Goal: Task Accomplishment & Management: Use online tool/utility

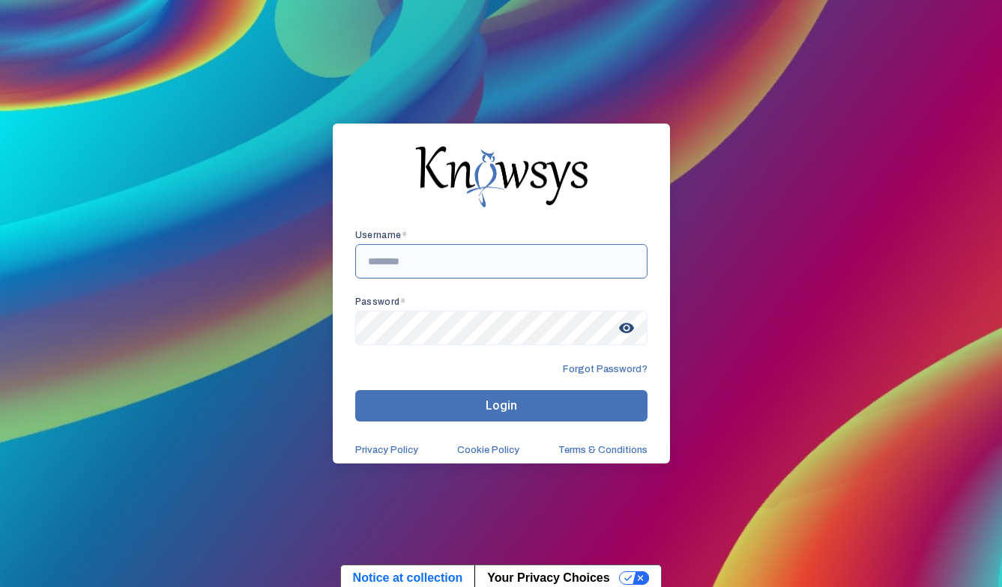
click at [411, 274] on input "text" at bounding box center [501, 261] width 292 height 34
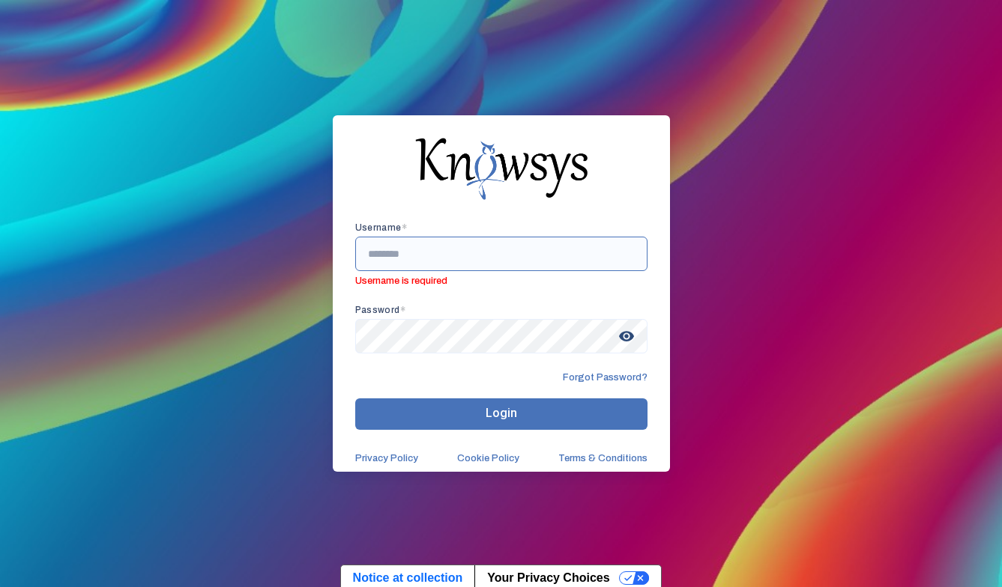
paste input "**********"
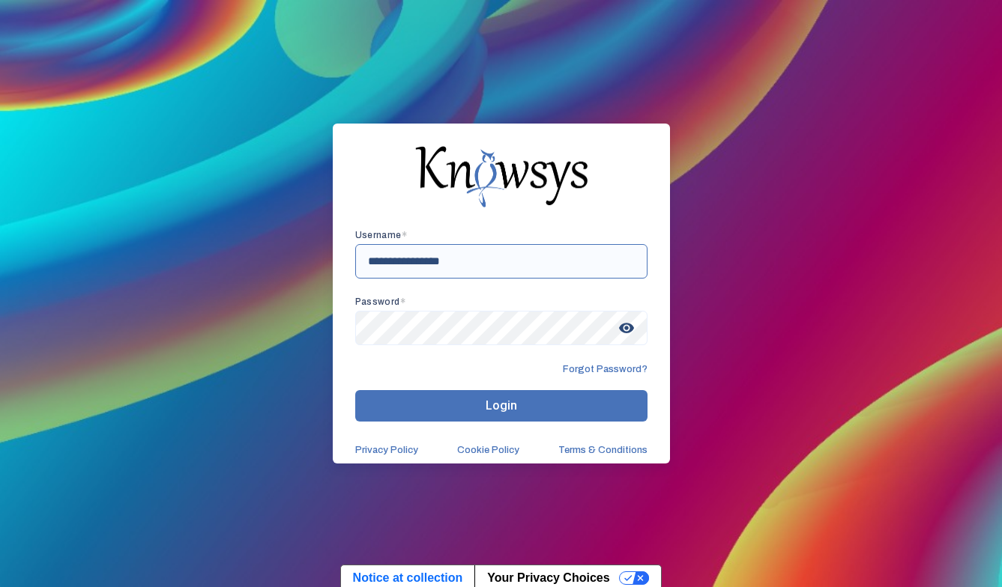
type input "**********"
click at [445, 399] on button "Login" at bounding box center [501, 405] width 292 height 31
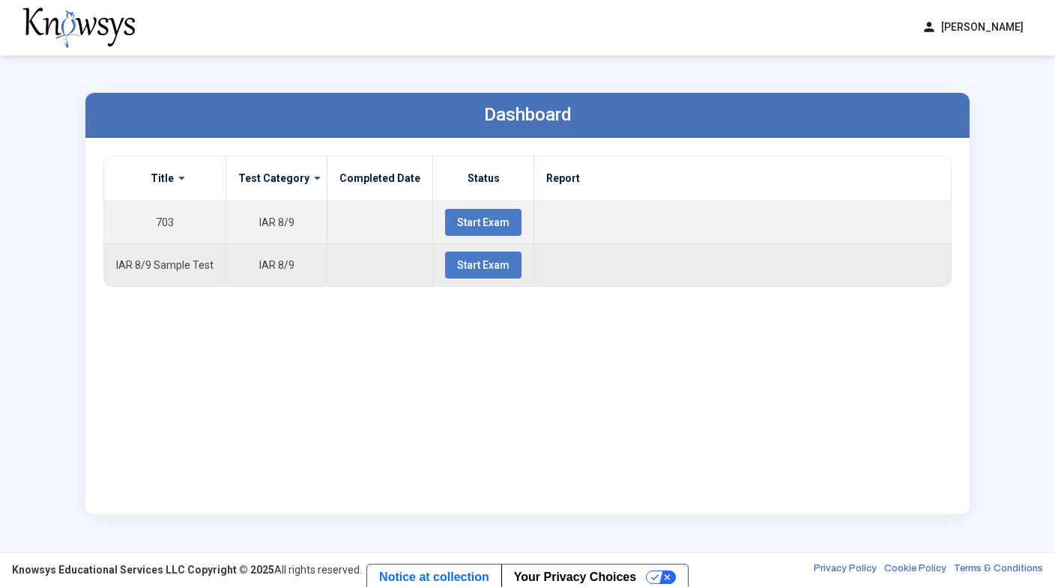
click at [474, 261] on span "Start Exam" at bounding box center [483, 265] width 52 height 12
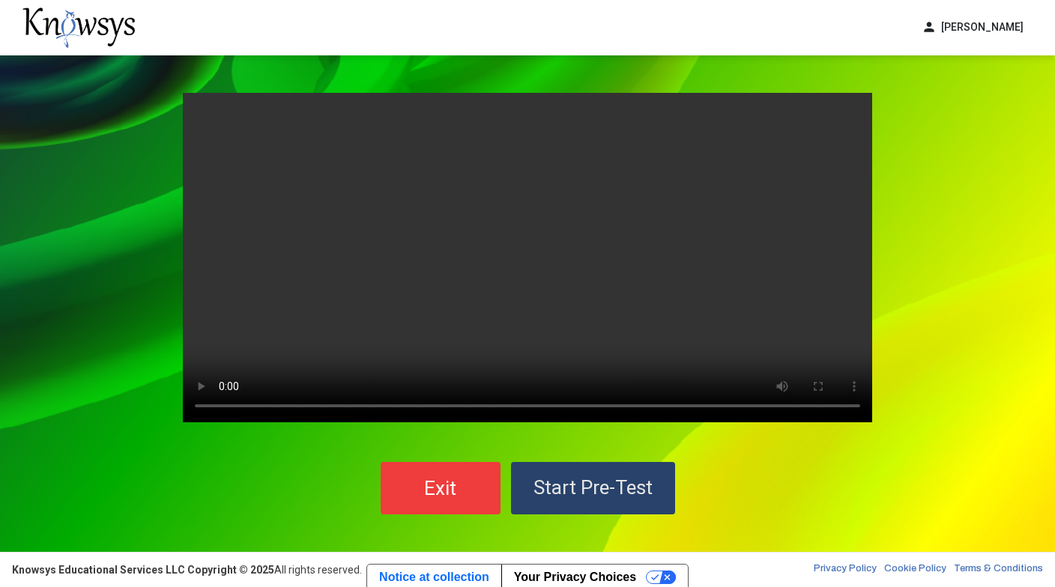
click at [554, 494] on span "Start Pre-Test" at bounding box center [592, 487] width 119 height 22
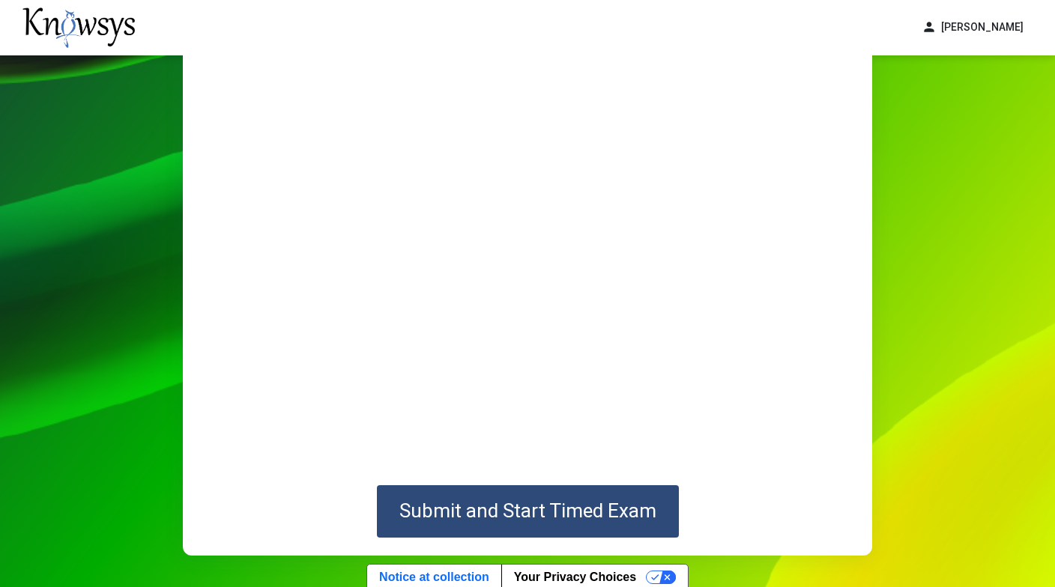
scroll to position [87, 0]
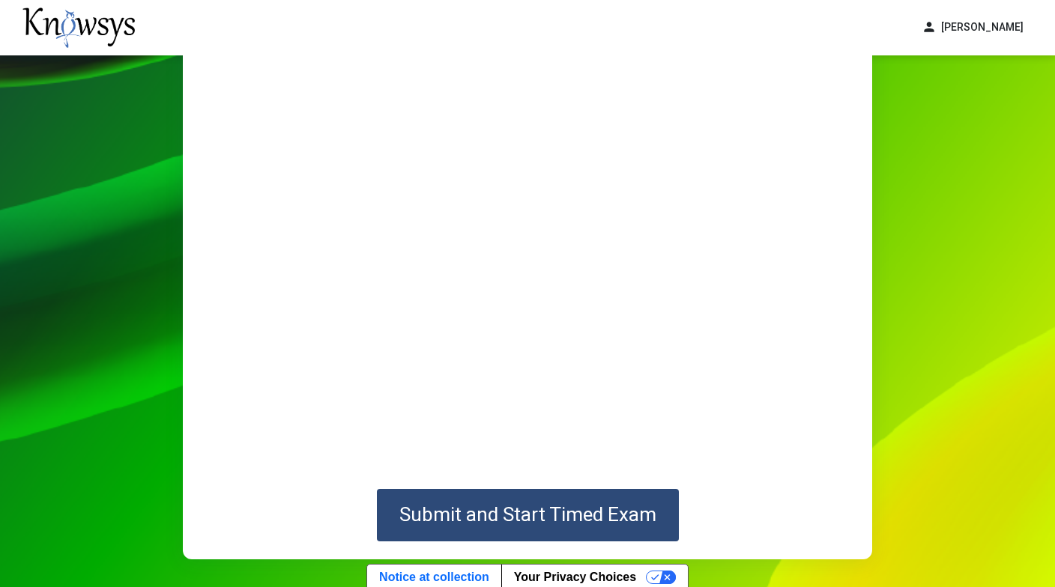
click at [545, 513] on span "Submit and Start Timed Exam" at bounding box center [527, 514] width 257 height 22
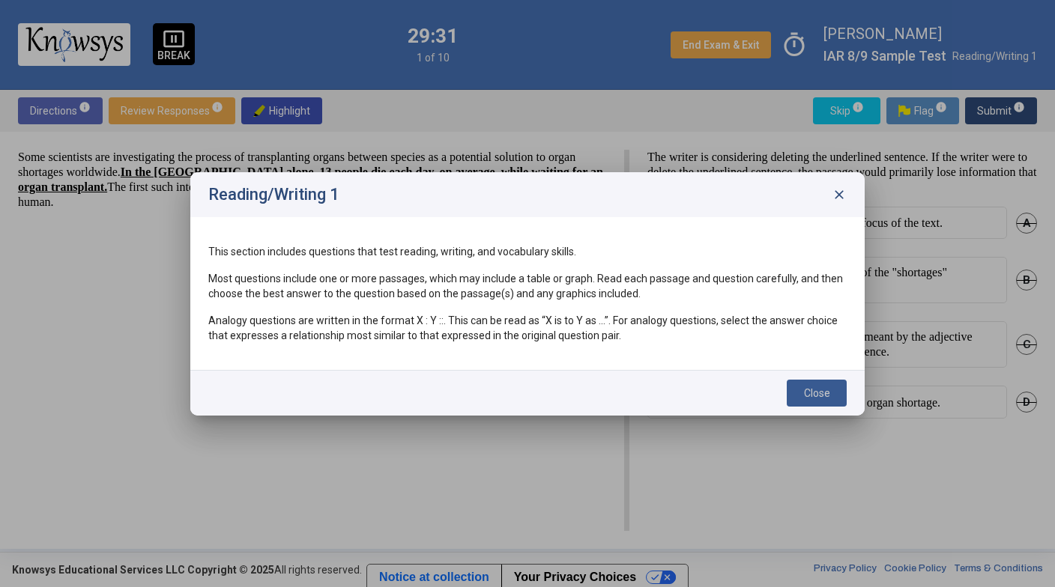
click at [814, 395] on span "Close" at bounding box center [817, 393] width 26 height 12
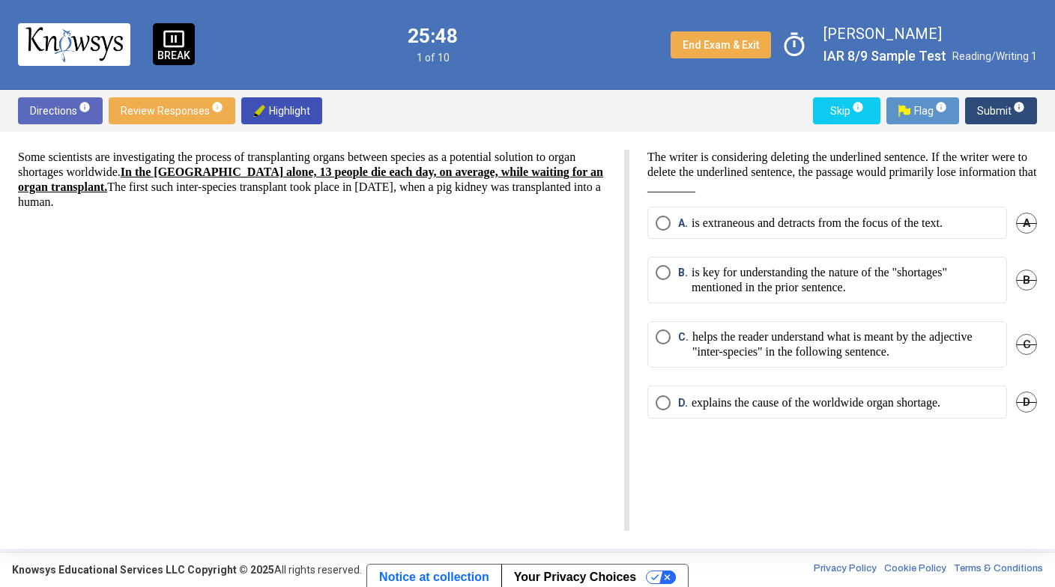
click at [681, 298] on mat-radio-button "B. is key for understanding the nature of the "shortages" mentioned in the prio…" at bounding box center [827, 280] width 360 height 46
click at [715, 275] on p "is key for understanding the nature of the "shortages" mentioned in the prior s…" at bounding box center [844, 280] width 307 height 30
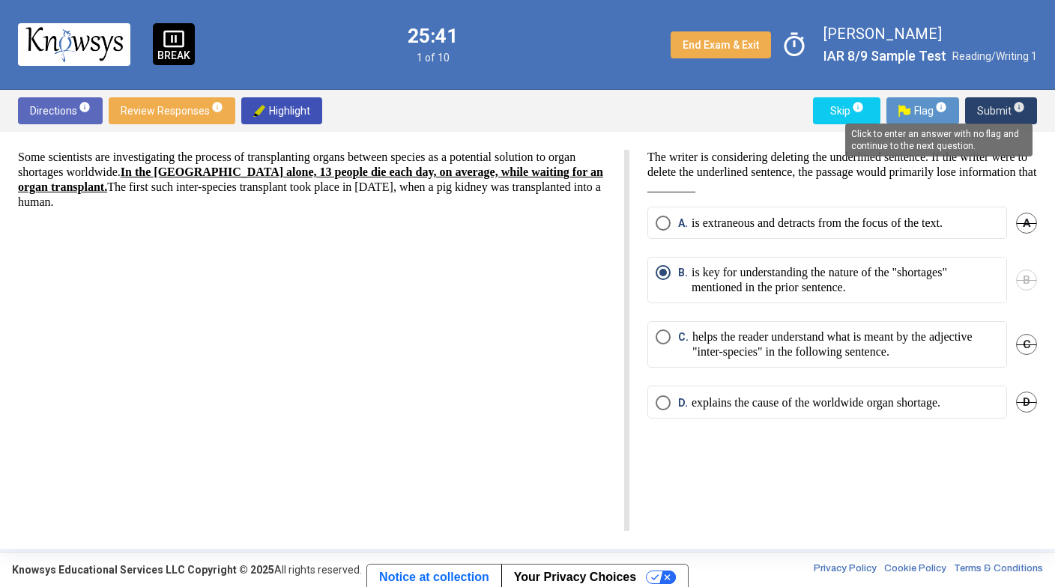
click at [1001, 108] on span "info" at bounding box center [1019, 107] width 12 height 12
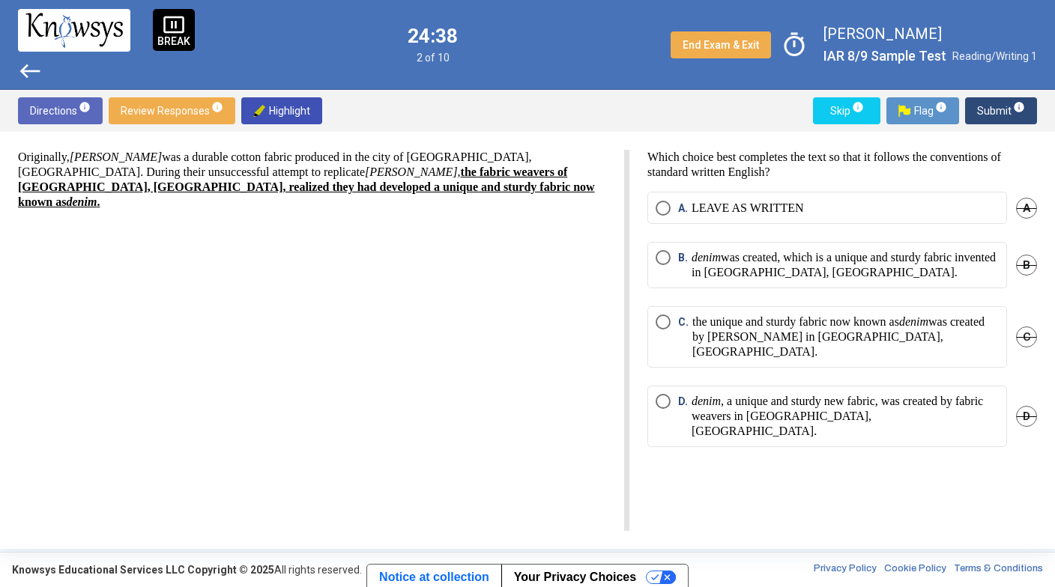
click at [771, 265] on p "denim was created, which is a unique and sturdy fabric invented in Nimes, Franc…" at bounding box center [844, 265] width 307 height 30
click at [996, 114] on span "Submit info" at bounding box center [1001, 110] width 48 height 27
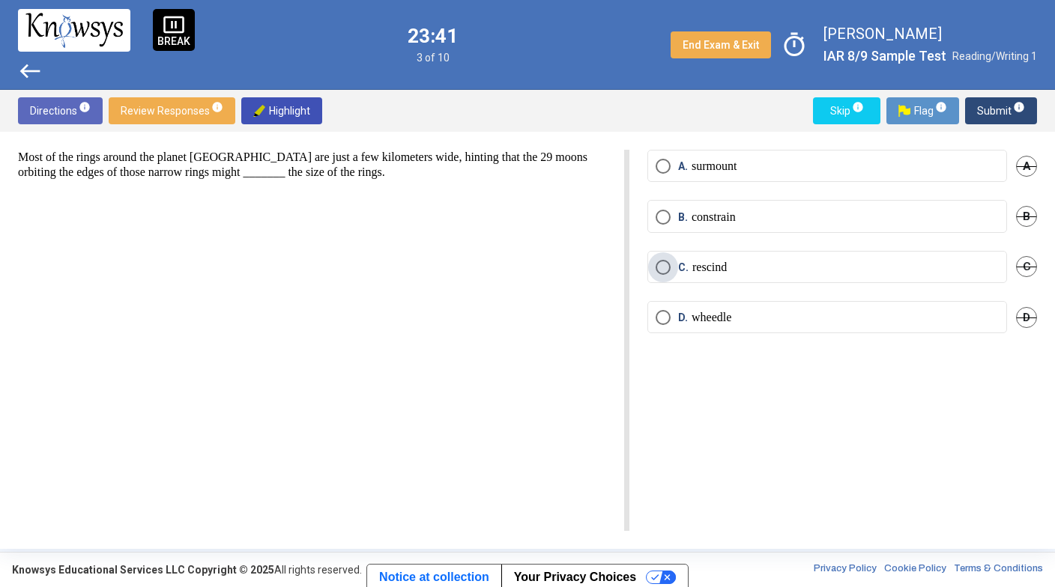
click at [744, 263] on label "C. rescind" at bounding box center [826, 267] width 343 height 15
click at [984, 115] on span "Submit info" at bounding box center [1001, 110] width 48 height 27
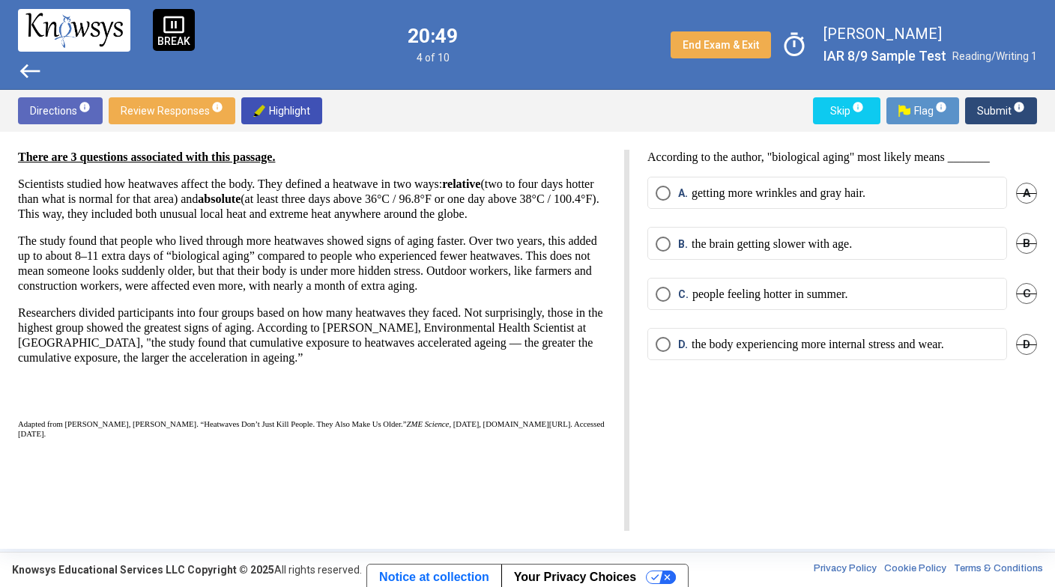
click at [802, 243] on p "the brain getting slower with age." at bounding box center [771, 244] width 160 height 15
click at [844, 246] on p "the brain getting slower with age." at bounding box center [771, 244] width 160 height 15
click at [668, 241] on span "Select an option" at bounding box center [662, 244] width 15 height 15
click at [750, 351] on mat-radio-button "D. the body experiencing more internal stress and wear." at bounding box center [827, 344] width 360 height 32
click at [721, 345] on p "the body experiencing more internal stress and wear." at bounding box center [817, 344] width 252 height 15
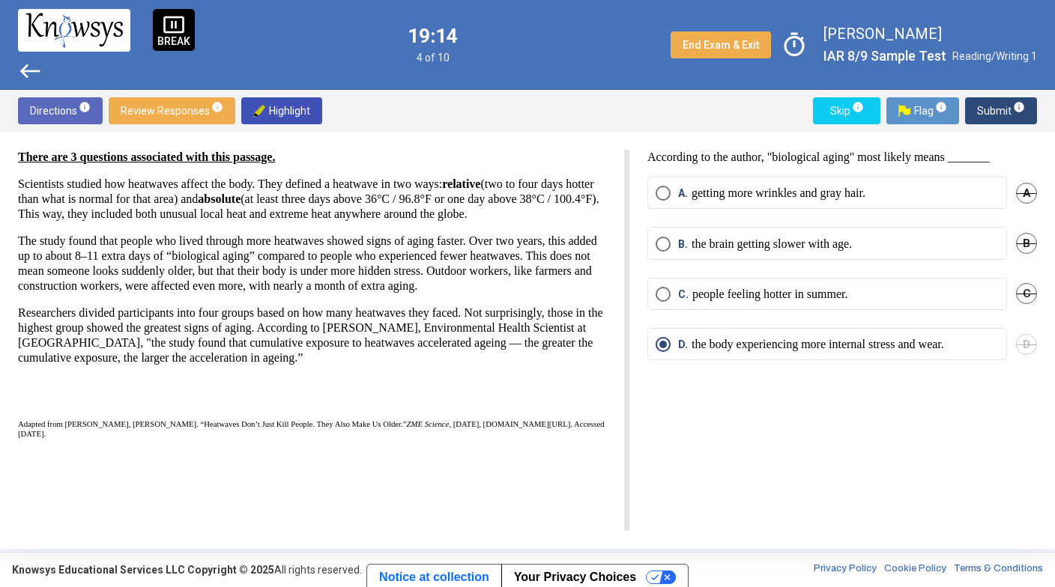
click at [784, 195] on p "getting more wrinkles and gray hair." at bounding box center [778, 193] width 174 height 15
click at [990, 114] on span "Submit info" at bounding box center [1001, 110] width 48 height 27
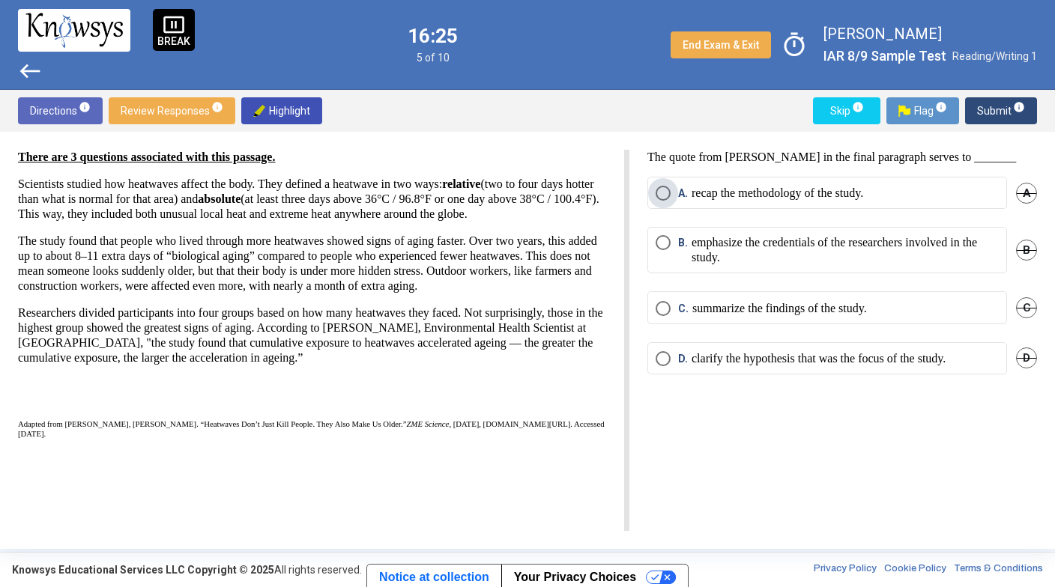
click at [701, 195] on p "recap the methodology of the study." at bounding box center [777, 193] width 172 height 15
click at [987, 103] on span "Submit info" at bounding box center [1001, 110] width 48 height 27
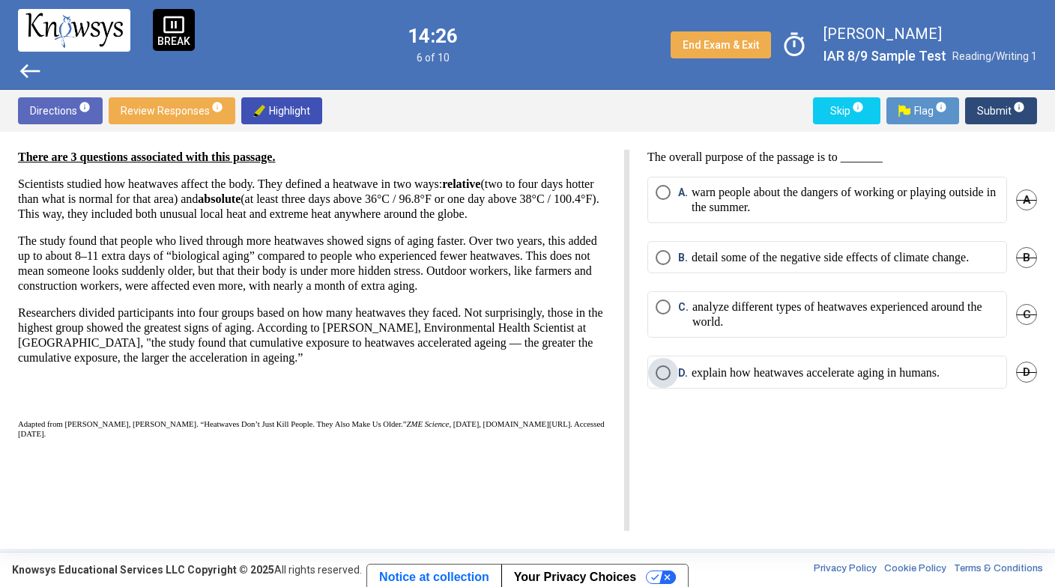
click at [748, 381] on p "explain how heatwaves accelerate aging in humans." at bounding box center [815, 373] width 248 height 15
click at [986, 109] on span "Submit info" at bounding box center [1001, 110] width 48 height 27
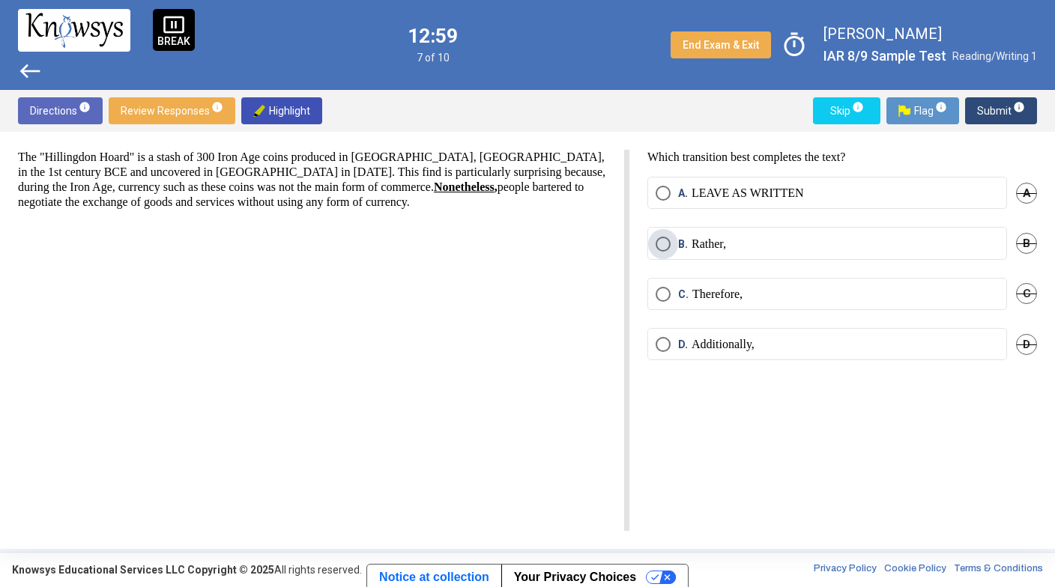
click at [845, 244] on label "B. Rather," at bounding box center [826, 244] width 343 height 15
click at [995, 116] on span "Submit info" at bounding box center [1001, 110] width 48 height 27
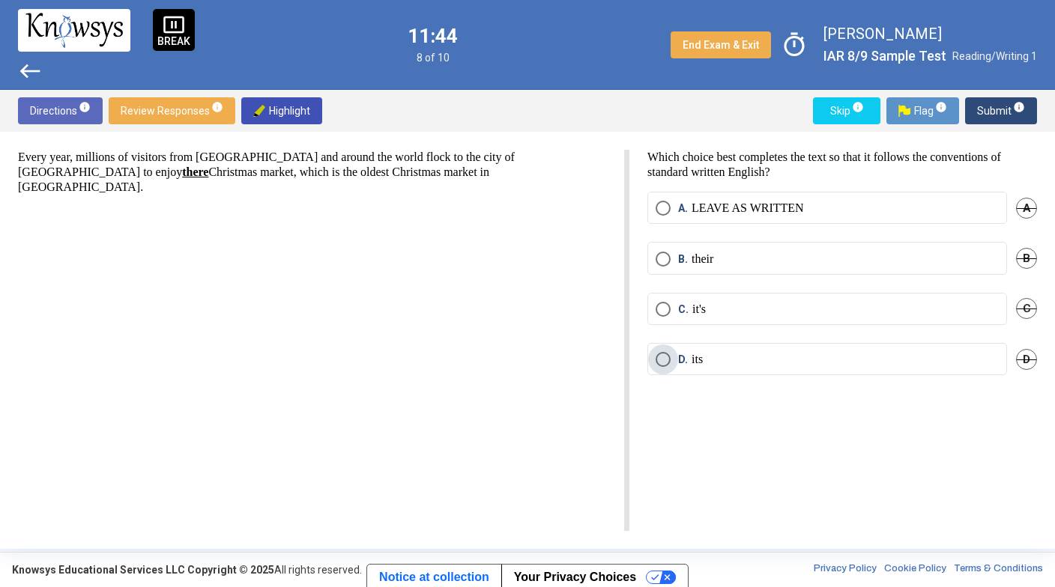
click at [703, 359] on label "D. its" at bounding box center [826, 359] width 343 height 15
click at [987, 111] on span "Submit info" at bounding box center [1001, 110] width 48 height 27
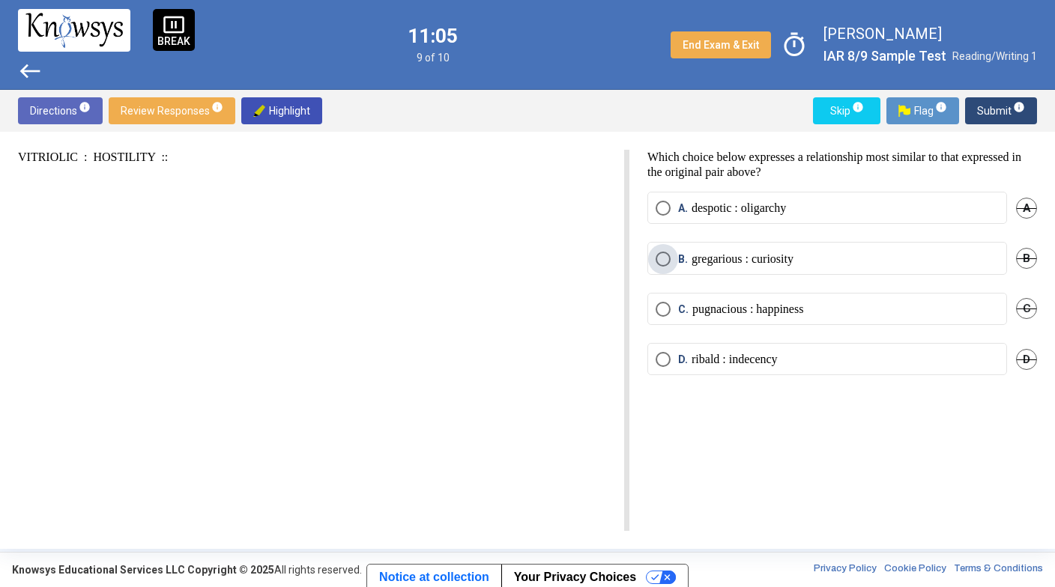
click at [844, 255] on label "B. gregarious : curiosity" at bounding box center [826, 259] width 343 height 15
click at [996, 106] on span "Submit info" at bounding box center [1001, 110] width 48 height 27
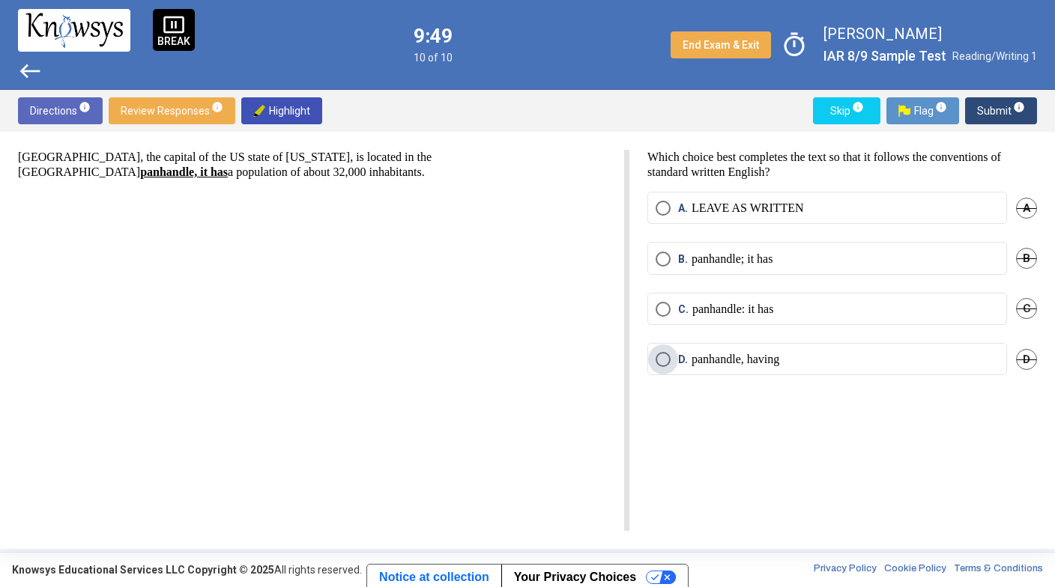
click at [776, 362] on p "panhandle, having" at bounding box center [735, 359] width 88 height 15
click at [987, 112] on span "Submit info" at bounding box center [1001, 110] width 48 height 27
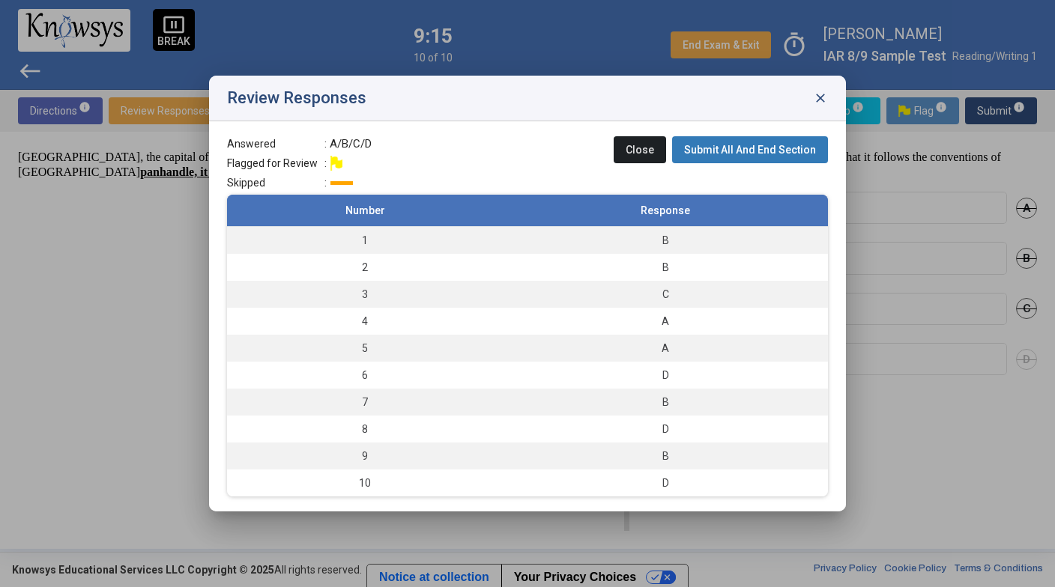
click at [716, 150] on span "Submit All And End Section" at bounding box center [750, 150] width 132 height 12
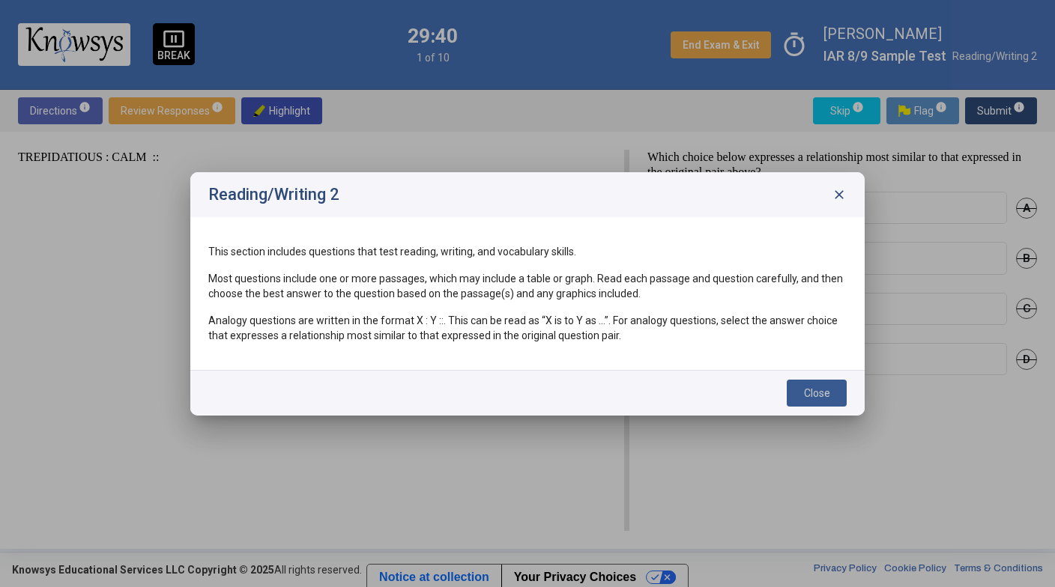
click at [810, 390] on span "Close" at bounding box center [817, 393] width 26 height 12
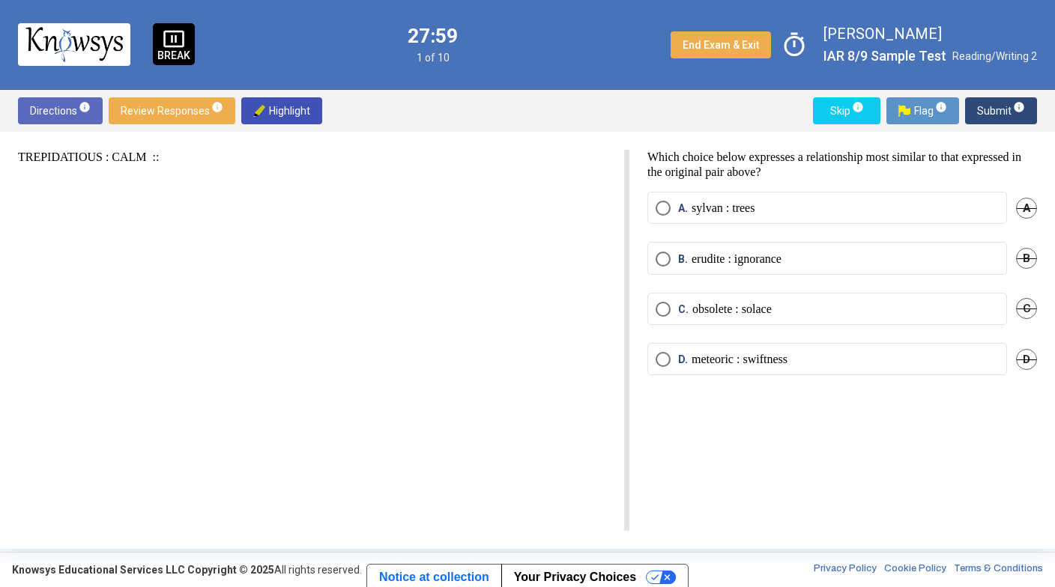
click at [703, 262] on p "erudite : ignorance" at bounding box center [736, 259] width 90 height 15
click at [988, 110] on span "Submit info" at bounding box center [1001, 110] width 48 height 27
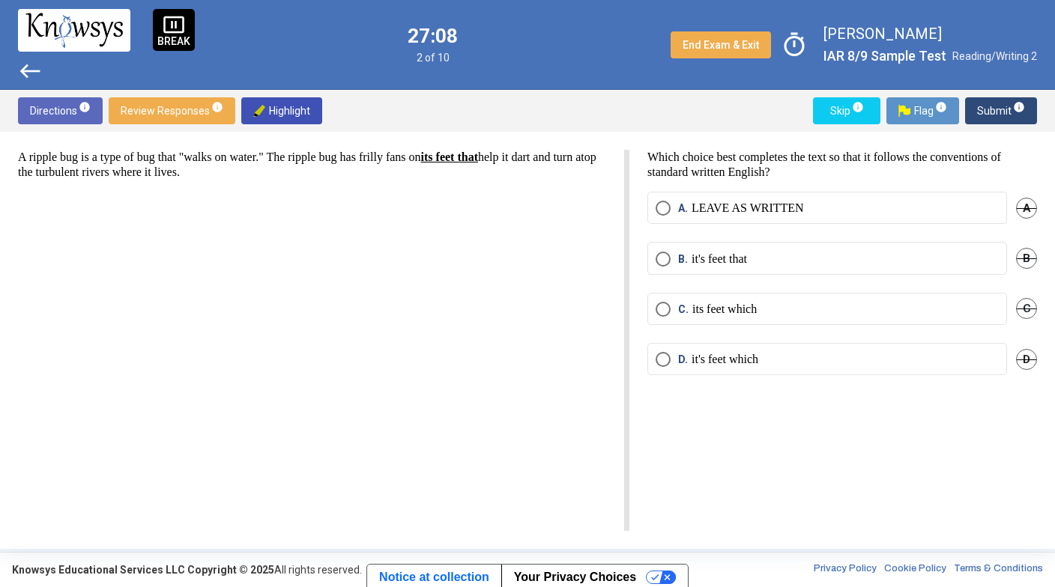
click at [799, 306] on label "C. its feet which" at bounding box center [826, 309] width 343 height 15
click at [991, 113] on span "Submit info" at bounding box center [1001, 110] width 48 height 27
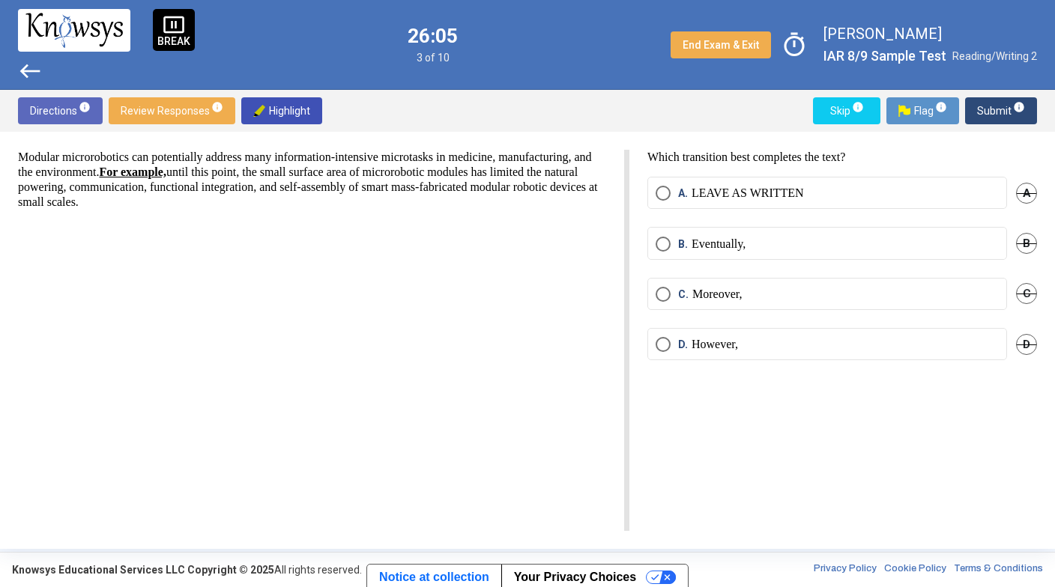
click at [710, 344] on p "However," at bounding box center [714, 344] width 46 height 15
click at [989, 107] on span "Submit info" at bounding box center [1001, 110] width 48 height 27
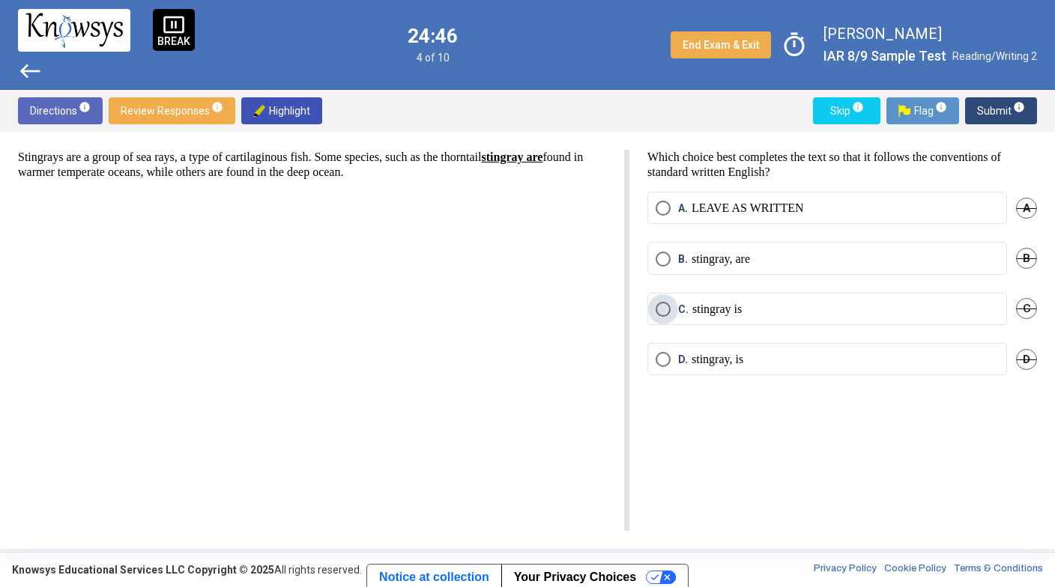
click at [718, 313] on p "stingray is" at bounding box center [716, 309] width 49 height 15
click at [990, 114] on span "Submit info" at bounding box center [1001, 110] width 48 height 27
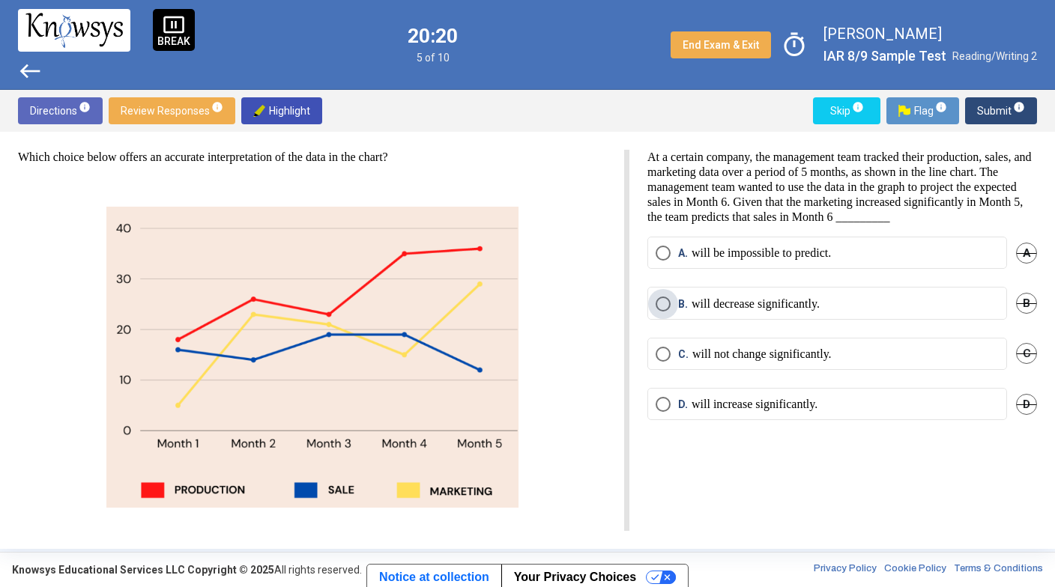
click at [840, 312] on label "B. will decrease significantly." at bounding box center [826, 304] width 343 height 15
click at [989, 113] on span "Submit info" at bounding box center [1001, 110] width 48 height 27
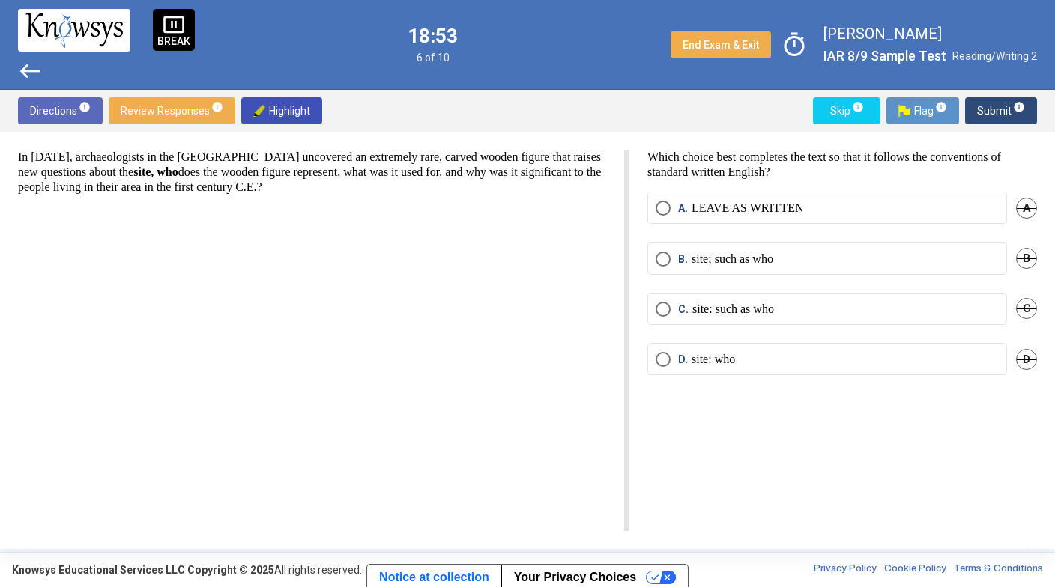
click at [704, 266] on mat-radio-button "B. site; such as who" at bounding box center [827, 258] width 360 height 32
click at [743, 254] on p "site; such as who" at bounding box center [732, 259] width 82 height 15
click at [1001, 116] on span "Submit info" at bounding box center [1001, 110] width 48 height 27
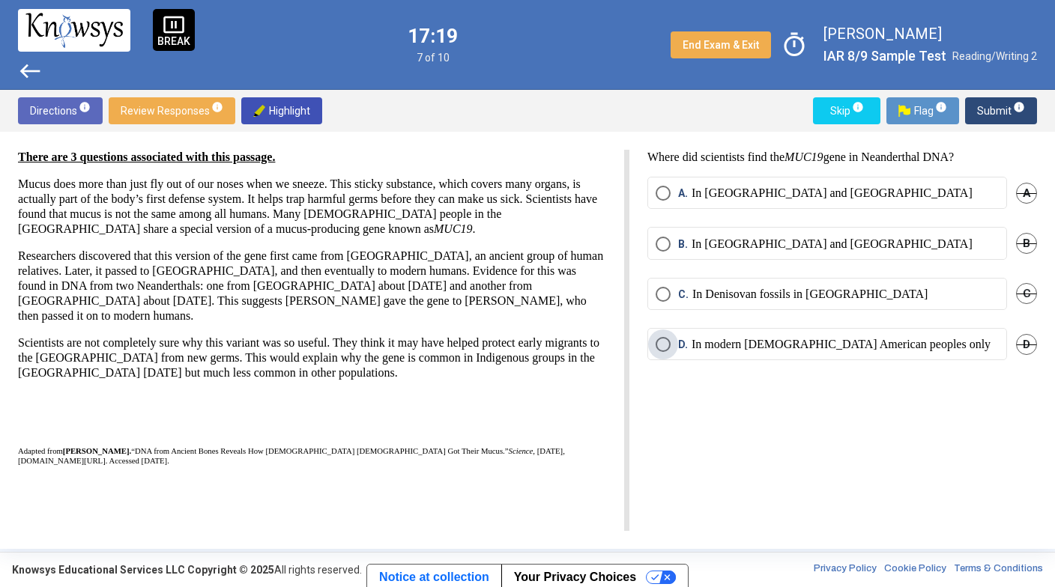
click at [766, 348] on p "In modern Indigenous American peoples only" at bounding box center [840, 344] width 299 height 15
click at [993, 108] on span "Submit info" at bounding box center [1001, 110] width 48 height 27
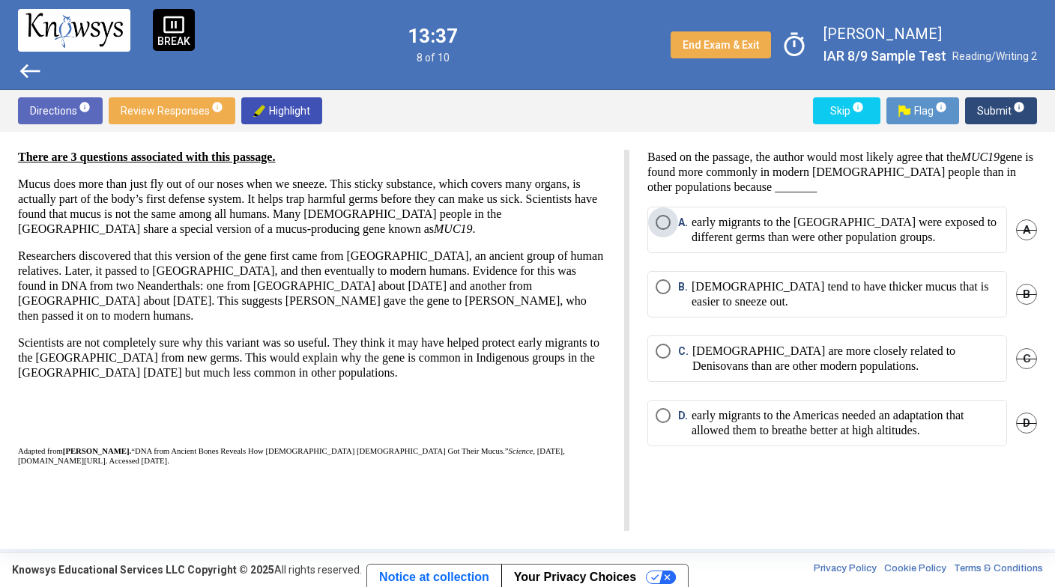
click at [914, 240] on p "early migrants to the Americas were exposed to different germs than were other …" at bounding box center [844, 230] width 307 height 30
click at [984, 109] on span "Submit info" at bounding box center [1001, 110] width 48 height 27
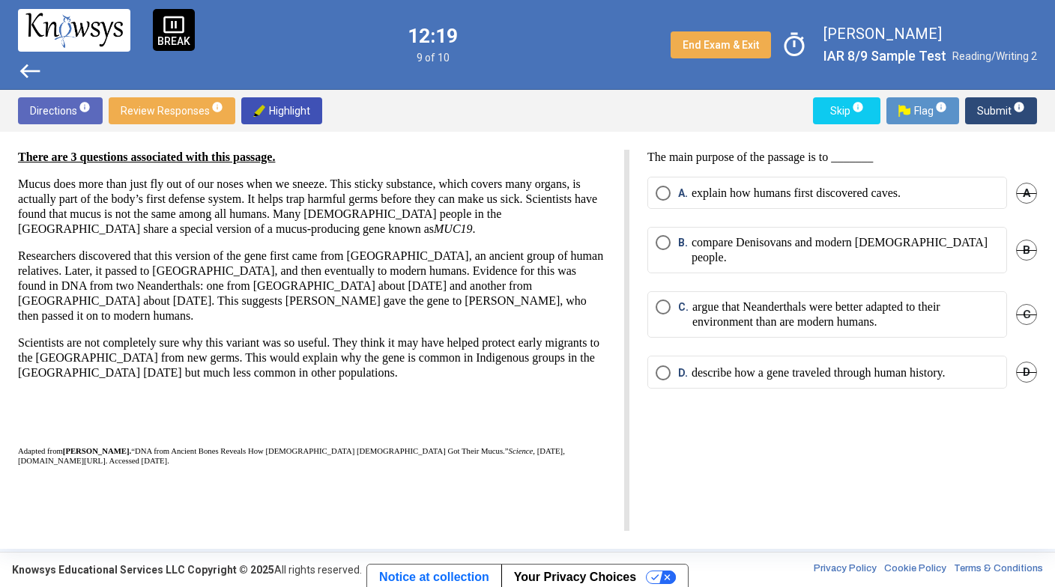
click at [851, 250] on mat-radio-button "B. compare Denisovans and modern Indigenous people." at bounding box center [827, 250] width 360 height 46
click at [847, 247] on p "compare Denisovans and modern Indigenous people." at bounding box center [844, 250] width 307 height 30
click at [790, 366] on p "describe how a gene traveled through human history." at bounding box center [817, 373] width 253 height 15
click at [999, 112] on span "Submit info" at bounding box center [1001, 110] width 48 height 27
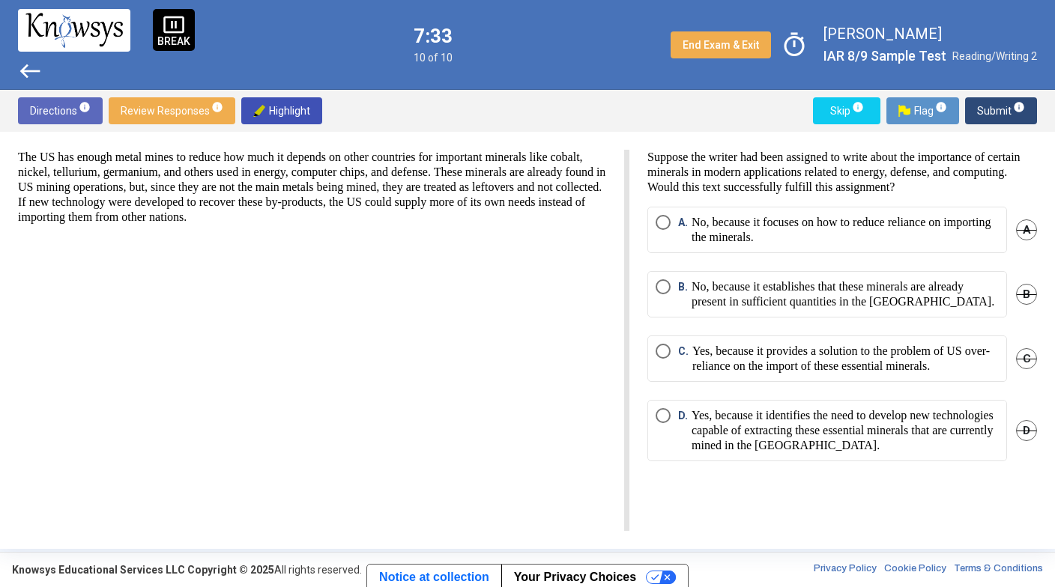
click at [858, 233] on p "No, because it focuses on how to reduce reliance on importing the minerals." at bounding box center [844, 230] width 307 height 30
click at [1001, 109] on span "Submit info" at bounding box center [1001, 110] width 48 height 27
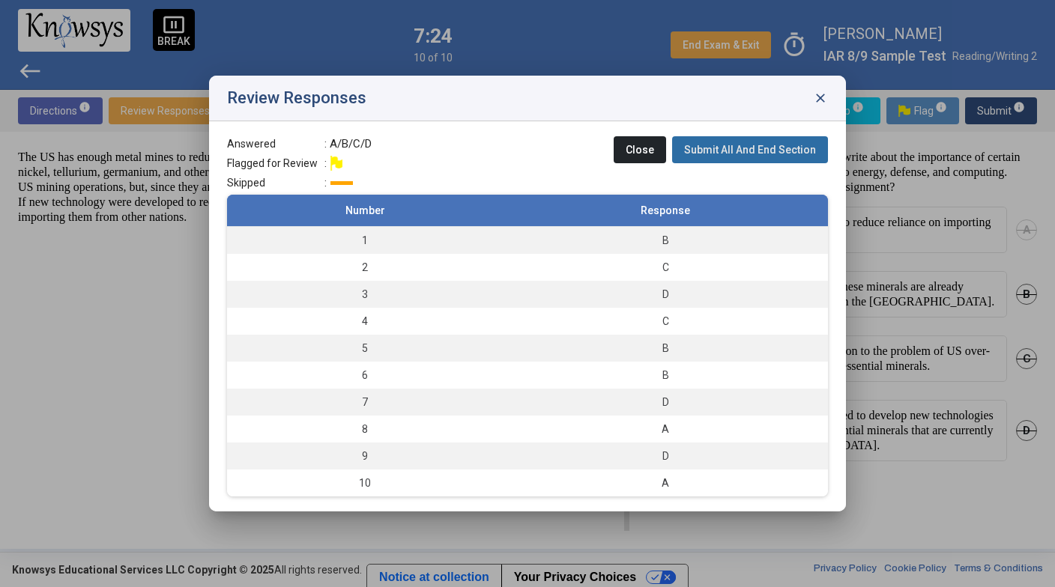
click at [787, 151] on span "Submit All And End Section" at bounding box center [750, 150] width 132 height 12
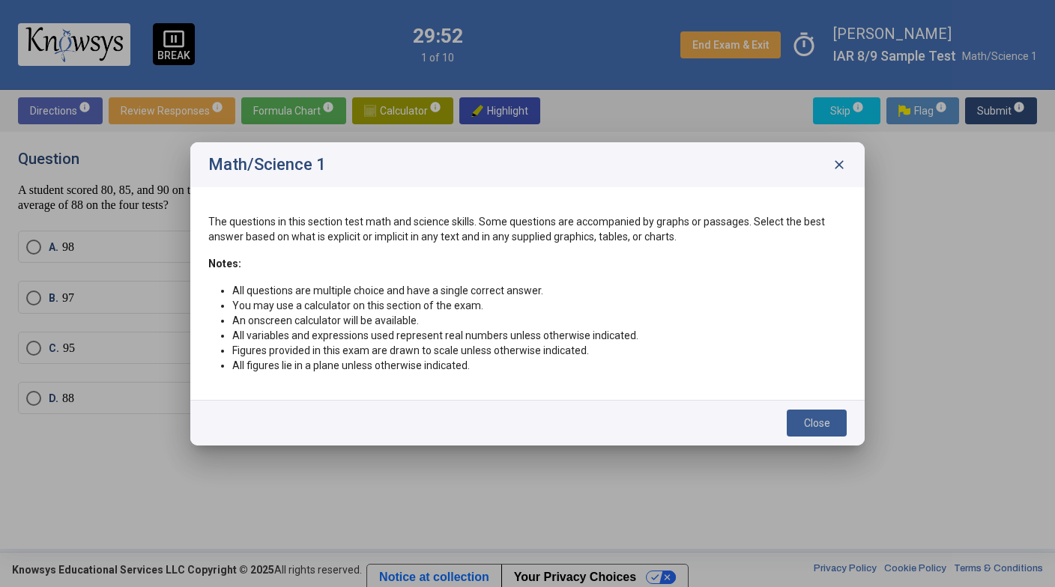
click at [822, 422] on span "Close" at bounding box center [817, 423] width 26 height 12
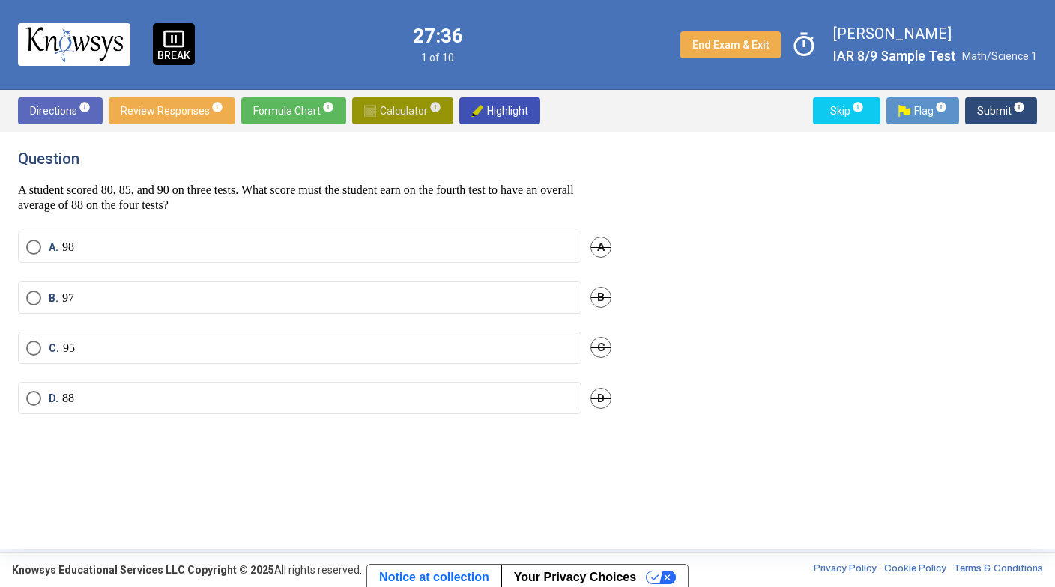
click at [378, 115] on span "Calculator info" at bounding box center [402, 110] width 77 height 27
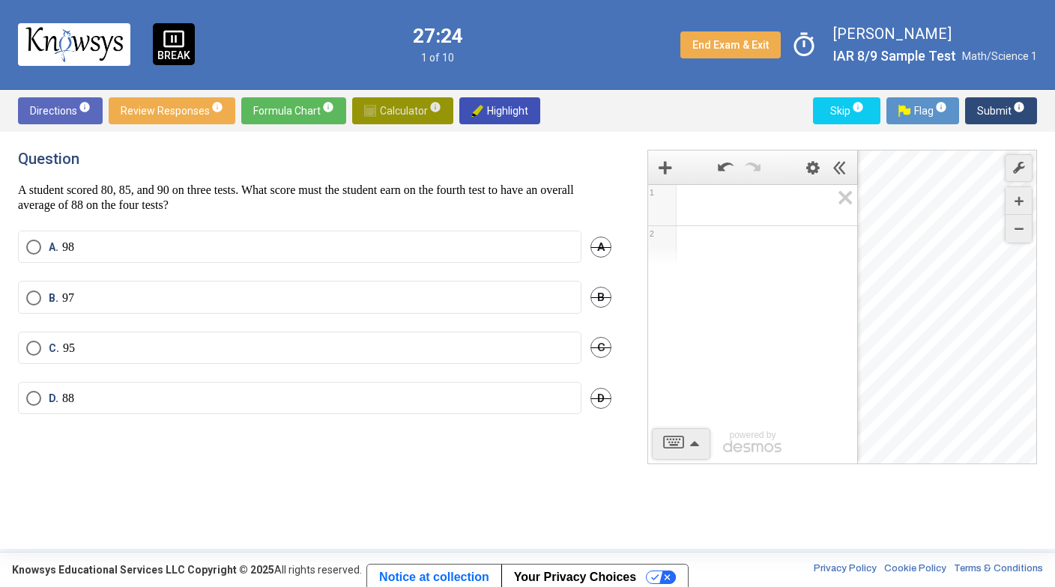
click at [405, 118] on span "Calculator info" at bounding box center [402, 110] width 77 height 27
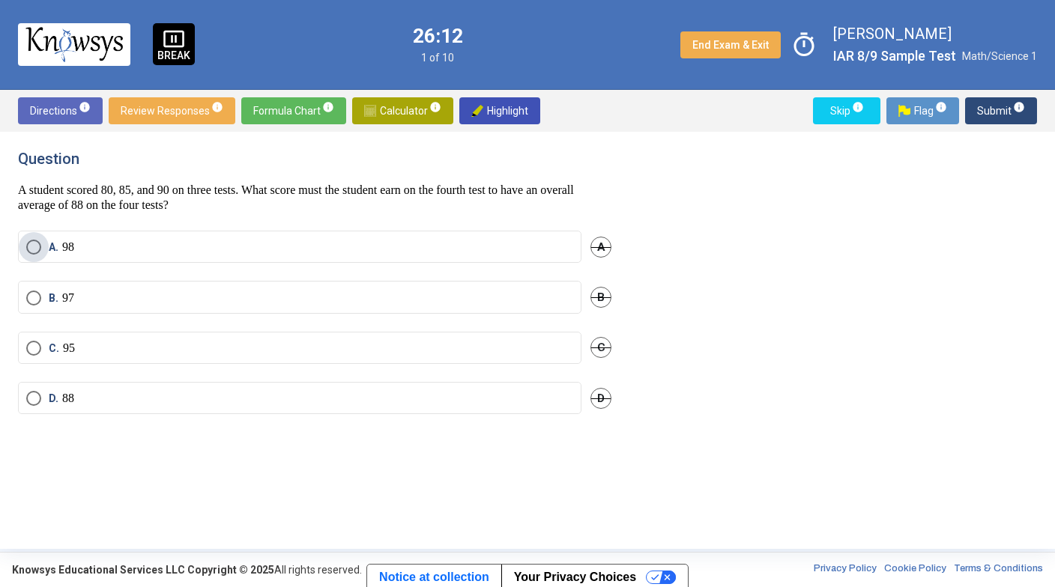
click at [343, 243] on label "A. 98" at bounding box center [299, 247] width 547 height 15
click at [999, 103] on span "Submit info" at bounding box center [1001, 110] width 48 height 27
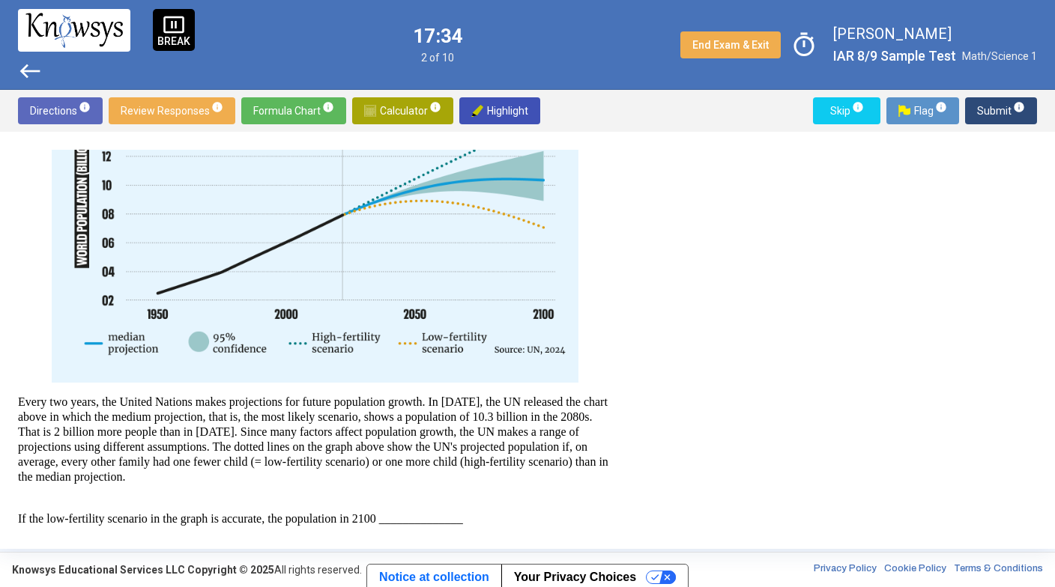
scroll to position [204, 0]
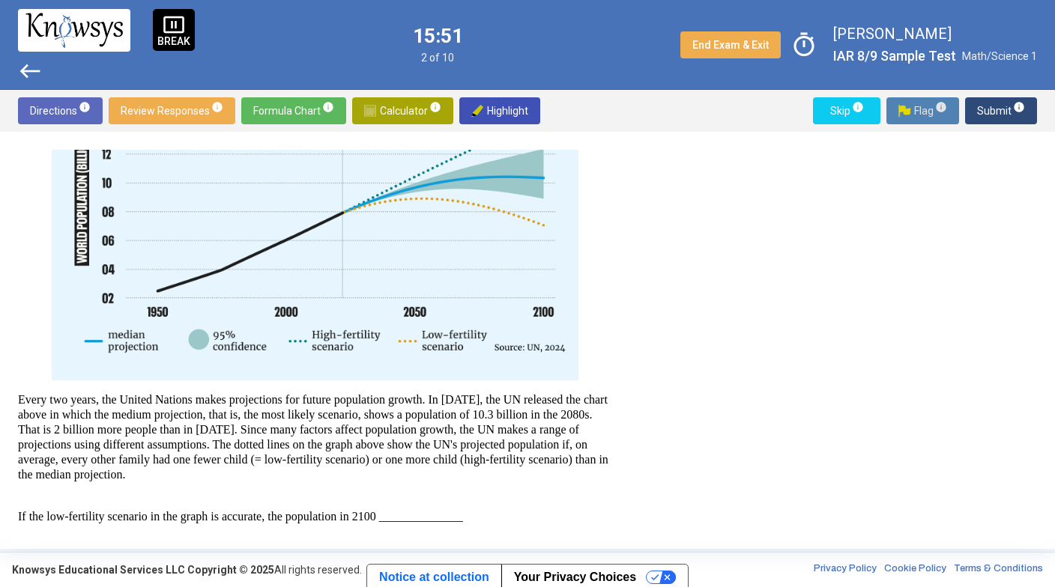
click at [931, 109] on span "Flag info" at bounding box center [922, 110] width 49 height 27
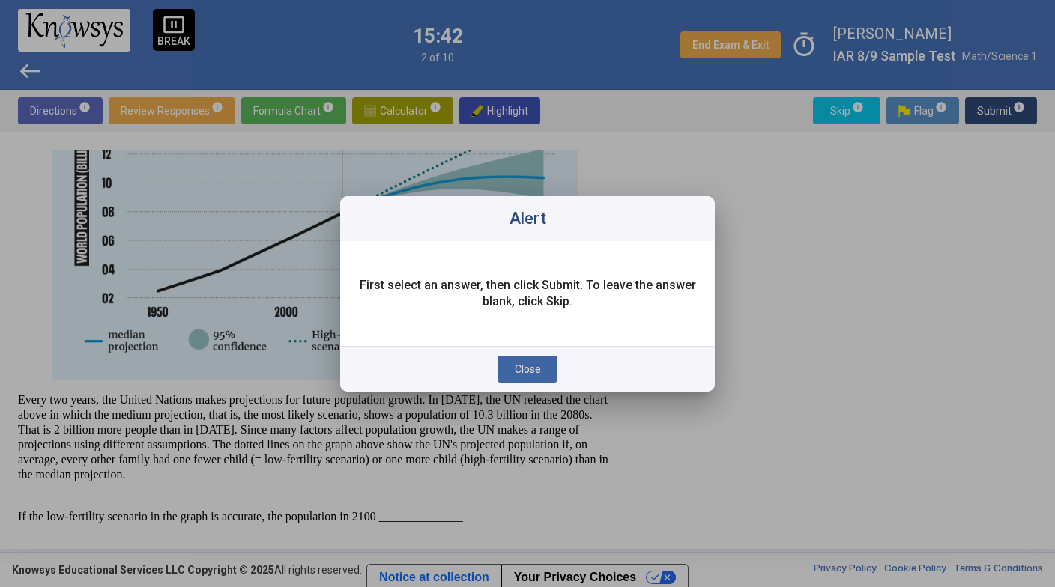
click at [813, 243] on div at bounding box center [527, 293] width 1055 height 587
click at [536, 361] on button "Close" at bounding box center [527, 369] width 60 height 27
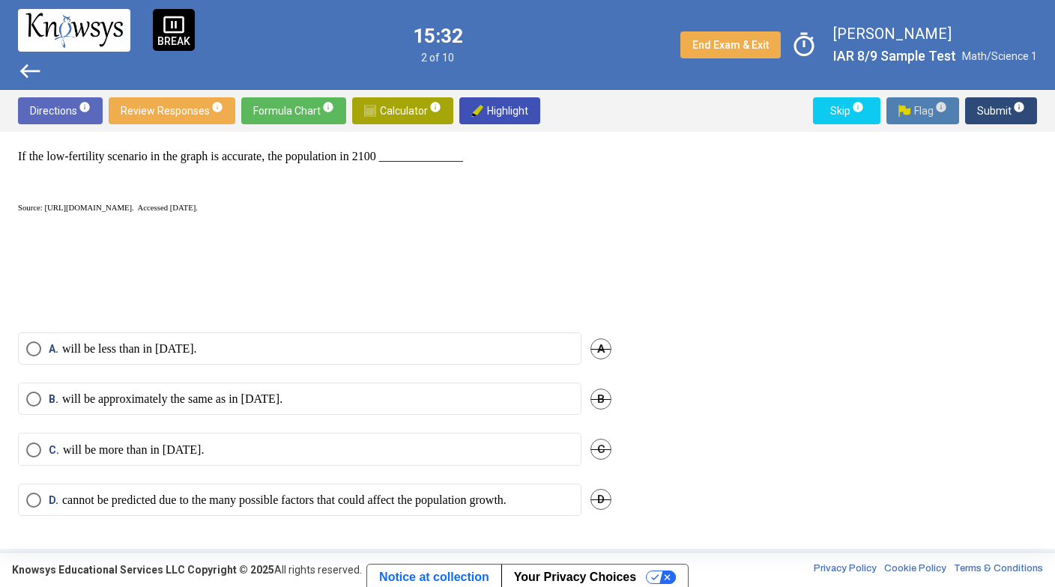
scroll to position [566, 0]
click at [316, 451] on label "C. will be more than in 2024." at bounding box center [299, 448] width 547 height 15
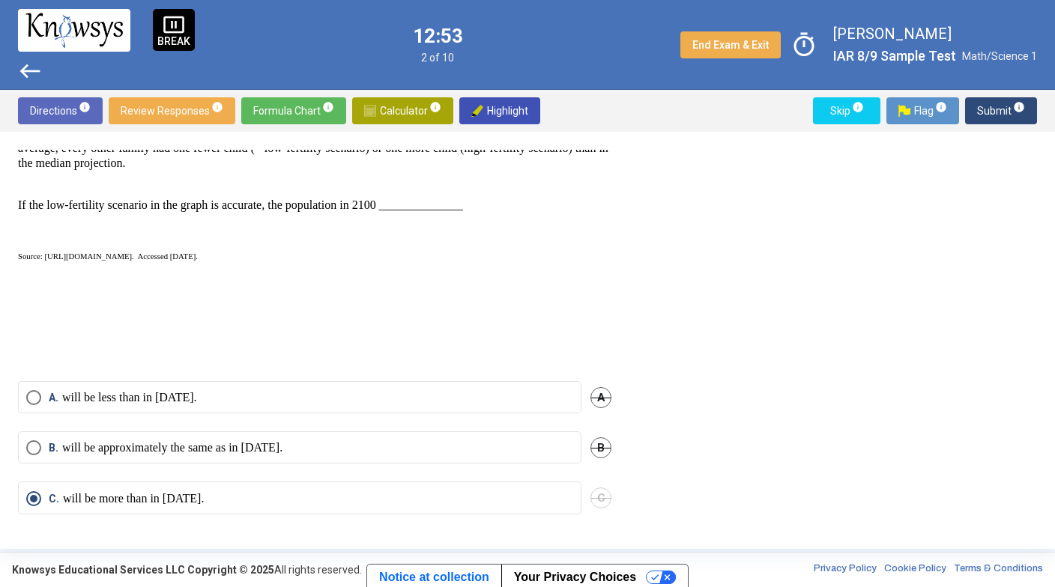
scroll to position [522, 0]
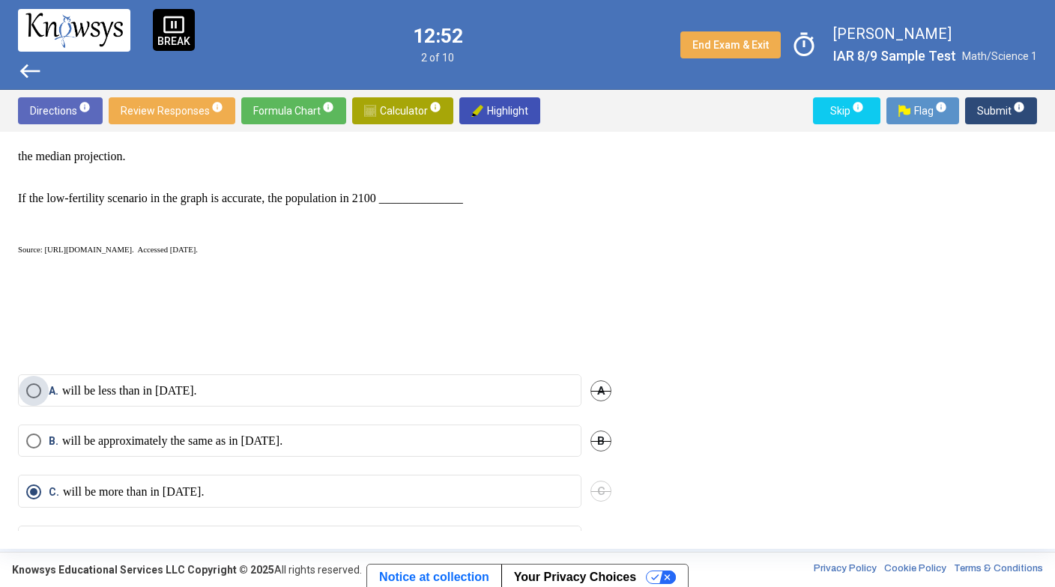
click at [193, 391] on p "will be less than in 2024." at bounding box center [129, 391] width 135 height 15
click at [998, 110] on span "Submit info" at bounding box center [1001, 110] width 48 height 27
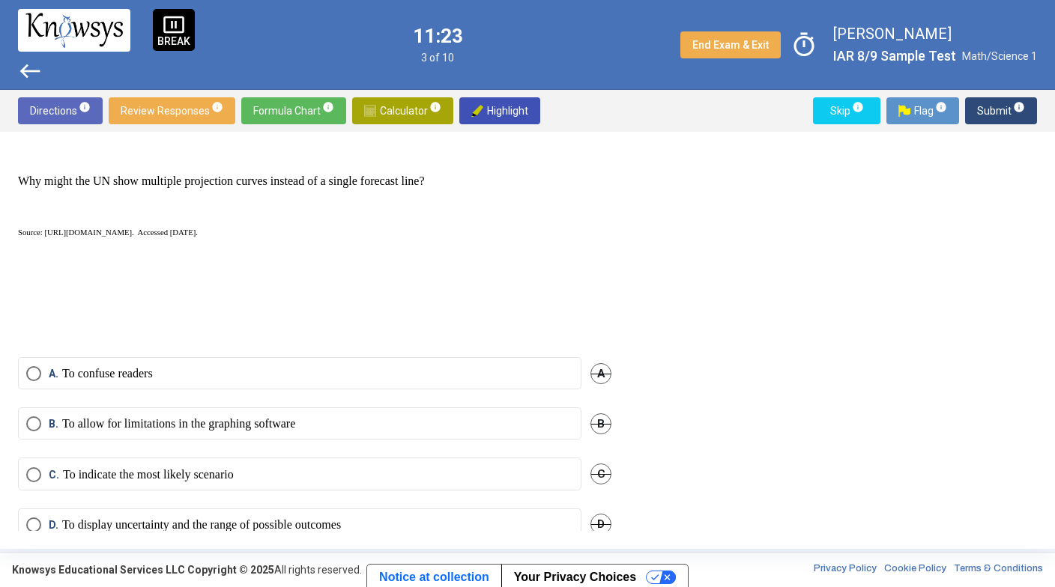
scroll to position [566, 0]
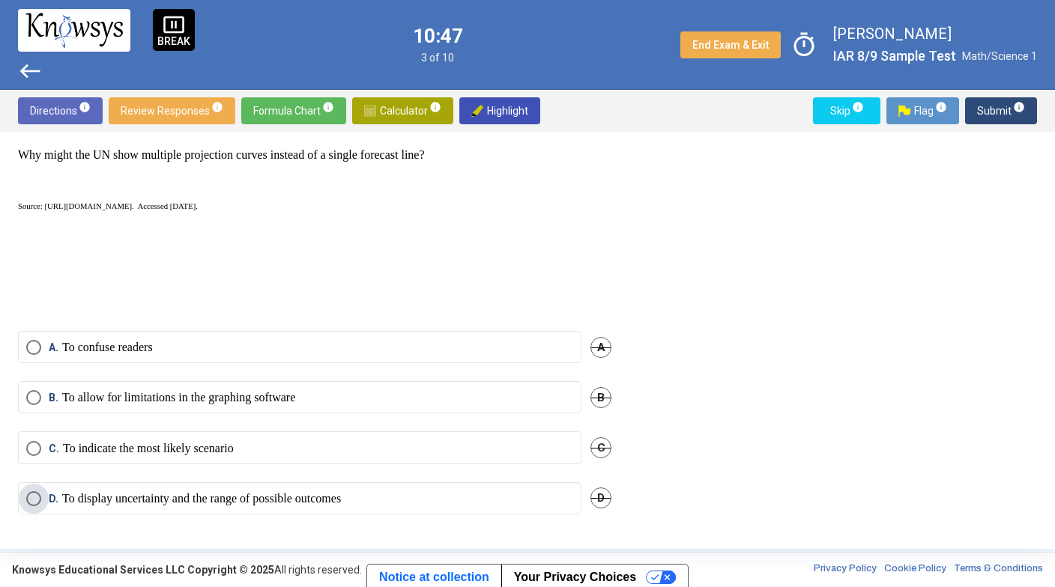
click at [291, 500] on p "To display uncertainty and the range of possible outcomes" at bounding box center [201, 498] width 279 height 15
click at [990, 103] on span "Submit info" at bounding box center [1001, 110] width 48 height 27
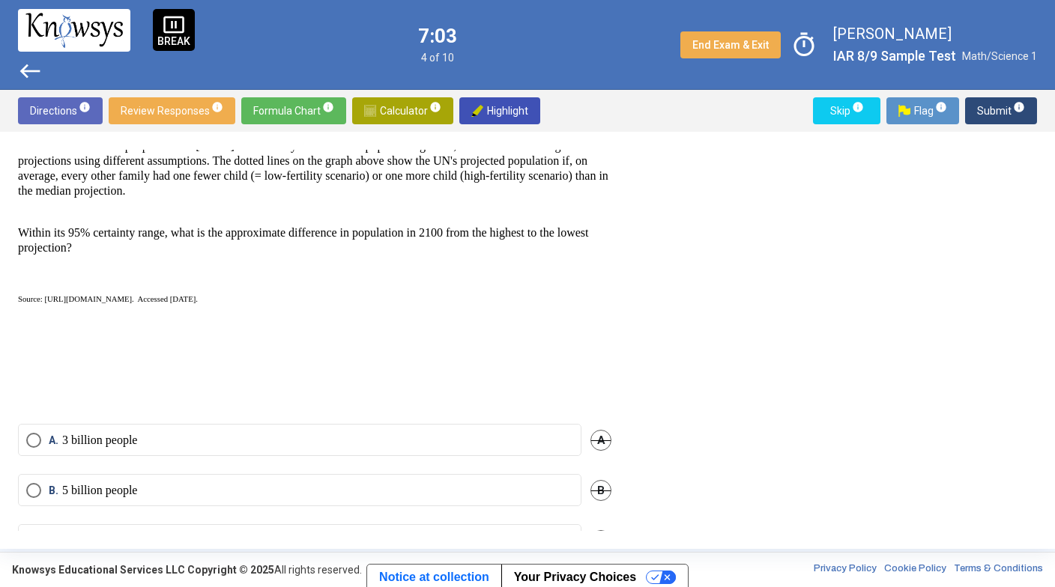
scroll to position [581, 0]
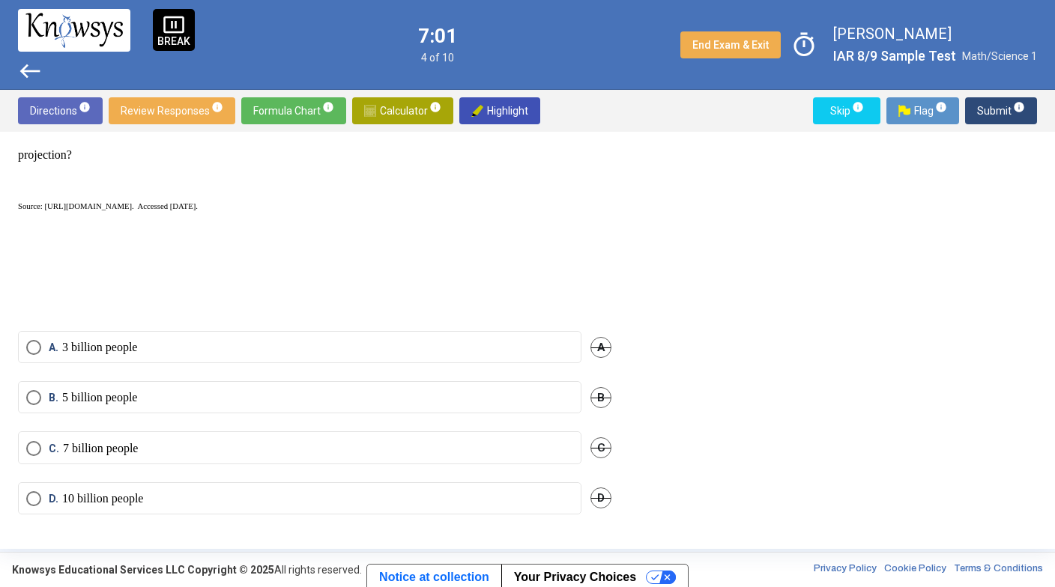
click at [32, 446] on span "Select an option" at bounding box center [33, 448] width 15 height 15
click at [1001, 112] on span "Submit info" at bounding box center [1001, 110] width 48 height 27
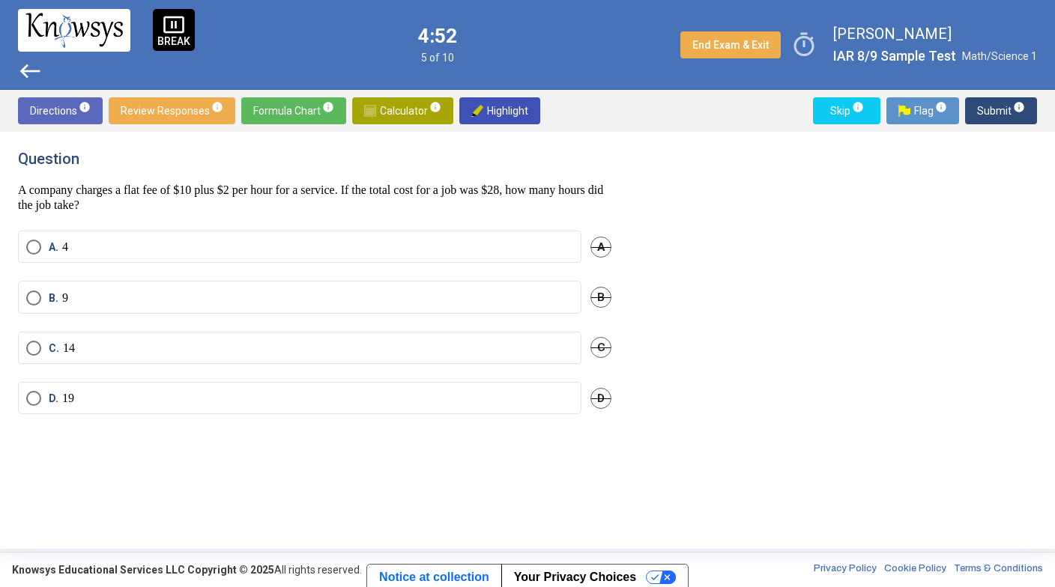
click at [345, 301] on label "B. 9" at bounding box center [299, 298] width 547 height 15
click at [993, 115] on span "Submit info" at bounding box center [1001, 110] width 48 height 27
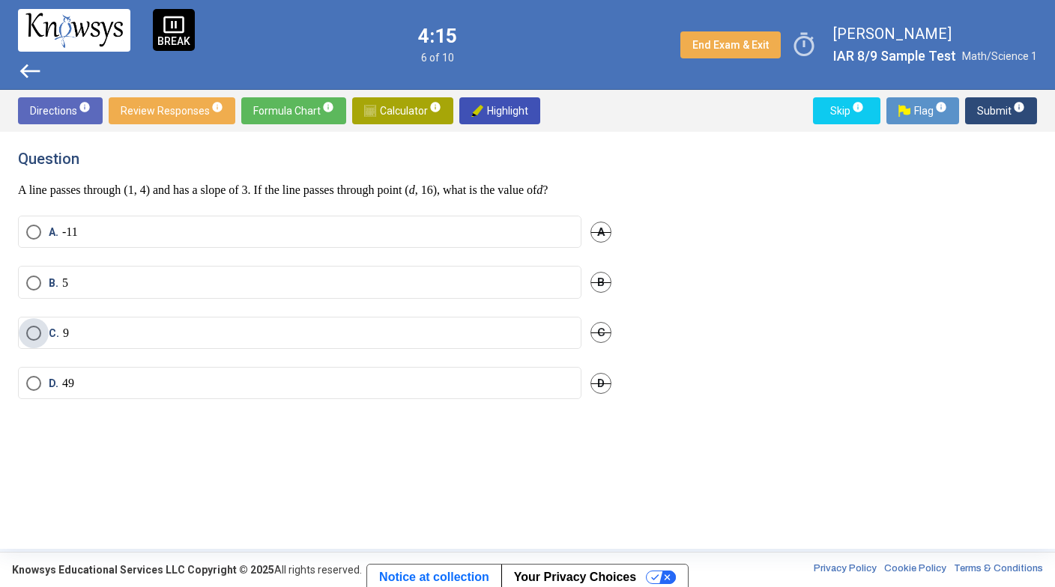
click at [261, 341] on label "C. 9" at bounding box center [299, 333] width 547 height 15
click at [997, 101] on span "Submit info" at bounding box center [1001, 110] width 48 height 27
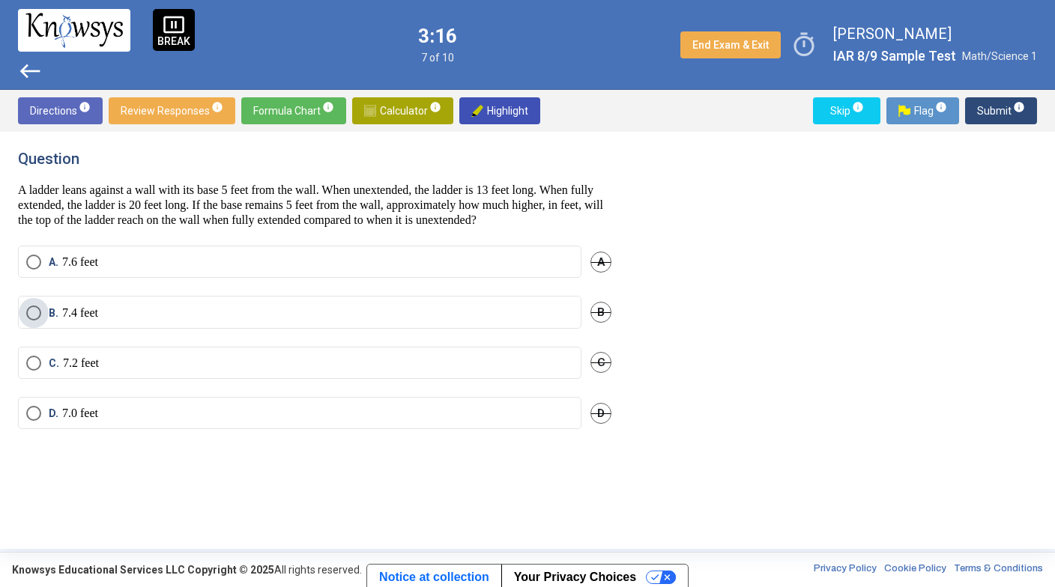
click at [197, 321] on label "B. 7.4 feet" at bounding box center [299, 313] width 547 height 15
click at [1000, 118] on span "Submit info" at bounding box center [1001, 110] width 48 height 27
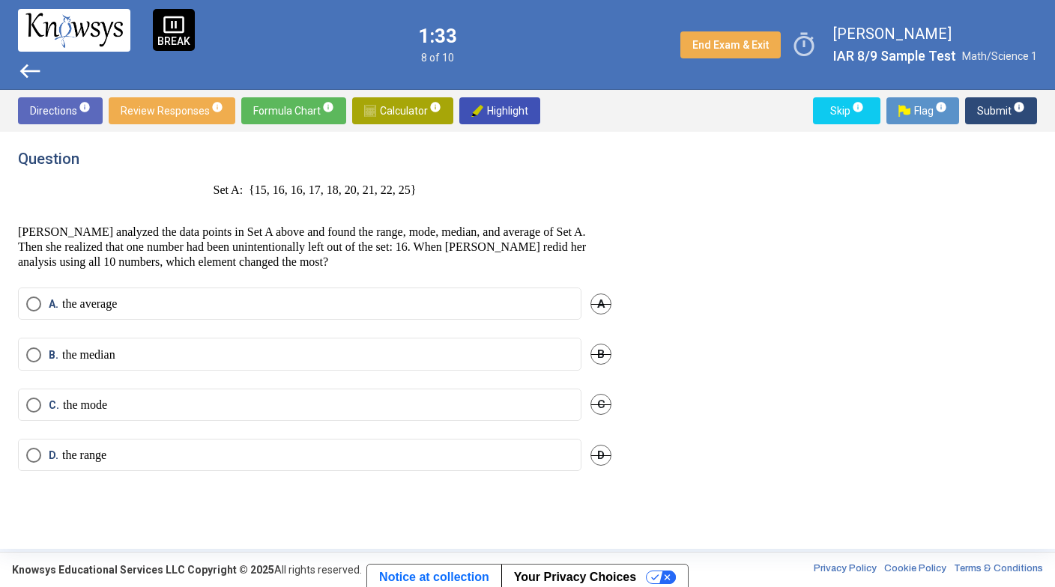
click at [402, 295] on mat-radio-button "A. the average" at bounding box center [299, 304] width 563 height 32
click at [366, 306] on label "A. the average" at bounding box center [299, 304] width 547 height 15
click at [999, 106] on span "Submit info" at bounding box center [1001, 110] width 48 height 27
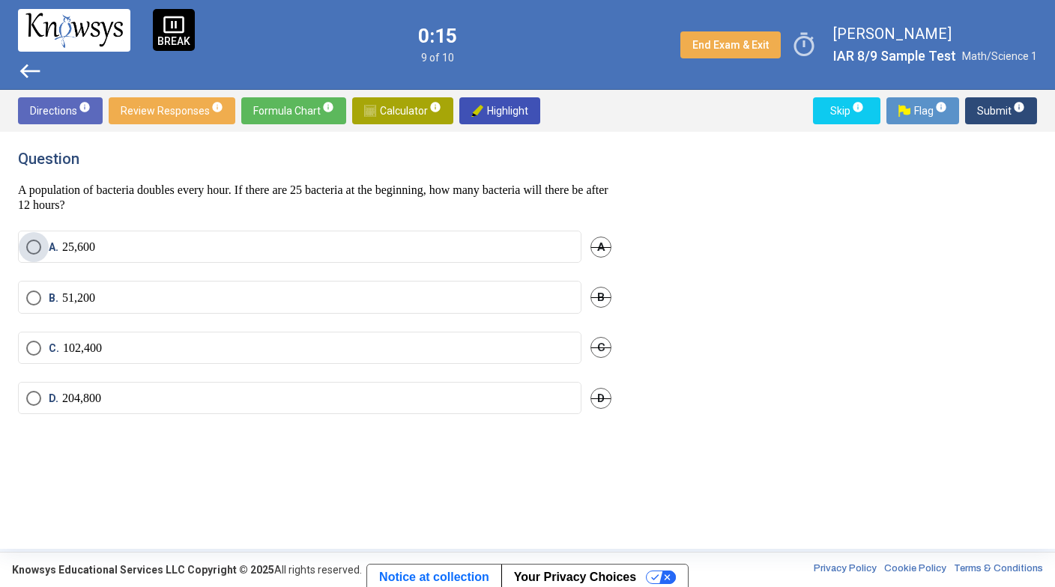
click at [204, 245] on label "A. 25,600" at bounding box center [299, 247] width 547 height 15
click at [985, 107] on span "Submit info" at bounding box center [1001, 110] width 48 height 27
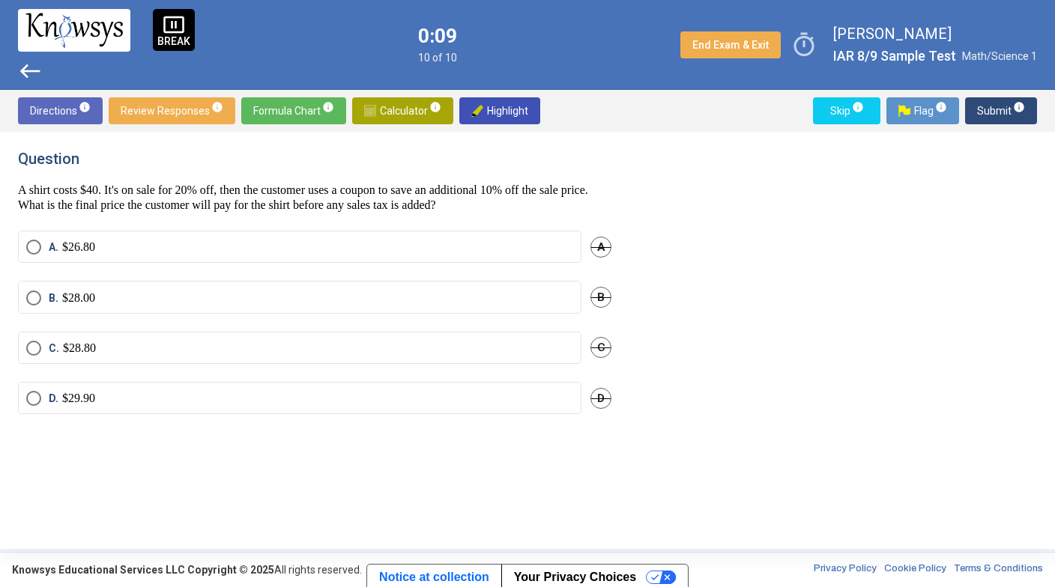
click at [264, 312] on div "B. $28.00 B" at bounding box center [314, 306] width 593 height 50
click at [411, 303] on label "B. $28.00" at bounding box center [299, 298] width 547 height 15
click at [1001, 108] on span "Submit info" at bounding box center [1001, 110] width 48 height 27
click at [988, 109] on span "Submit info" at bounding box center [1001, 110] width 48 height 27
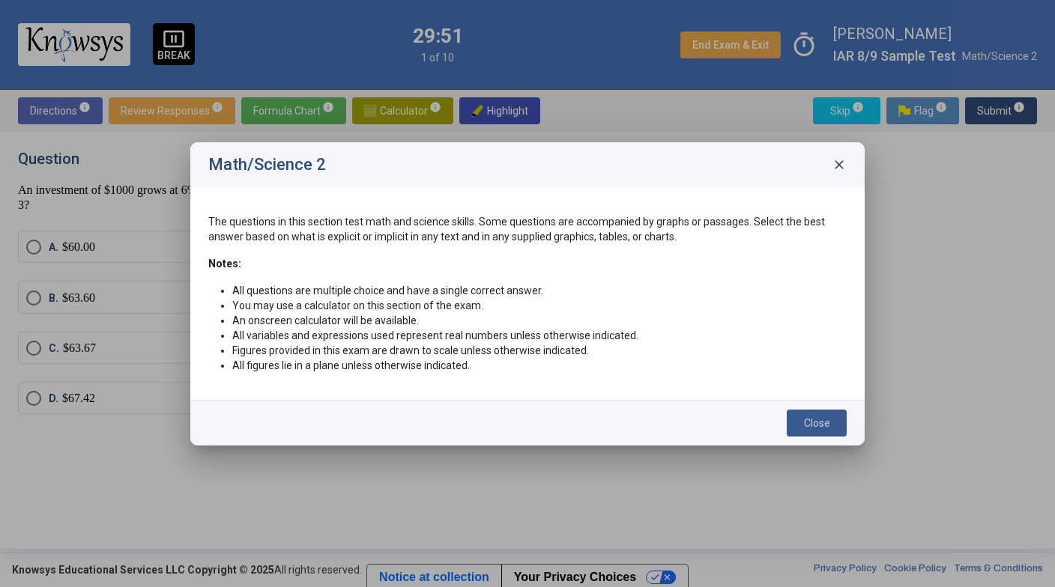
click at [812, 432] on button "Close" at bounding box center [817, 423] width 60 height 27
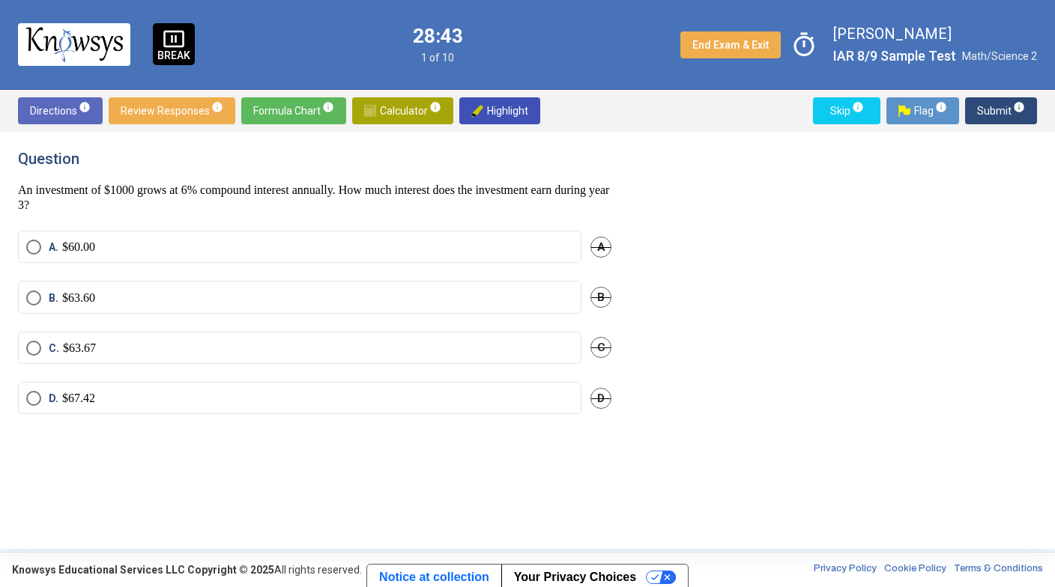
click at [83, 294] on p "$63.60" at bounding box center [78, 298] width 33 height 15
click at [993, 113] on span "Submit info" at bounding box center [1001, 110] width 48 height 27
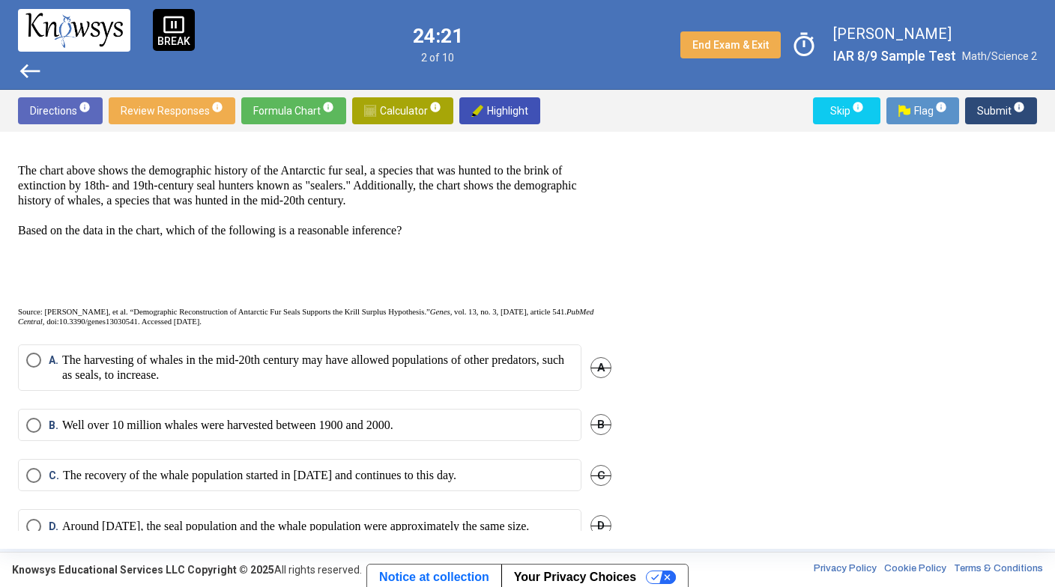
scroll to position [500, 0]
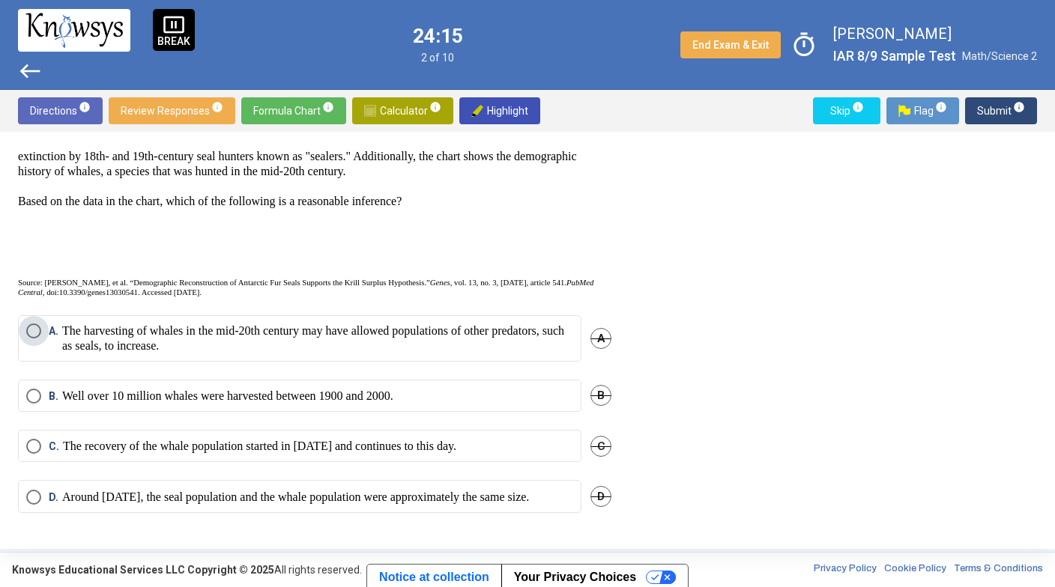
click at [450, 324] on p "The harvesting of whales in the mid-20th century may have allowed populations o…" at bounding box center [317, 339] width 511 height 30
click at [997, 107] on span "Submit info" at bounding box center [1001, 110] width 48 height 27
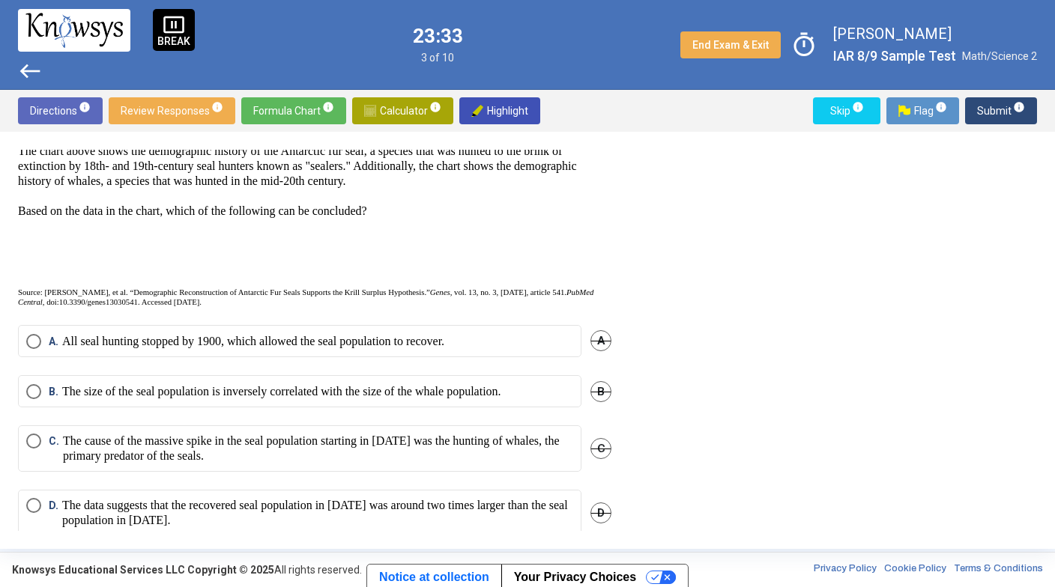
scroll to position [514, 0]
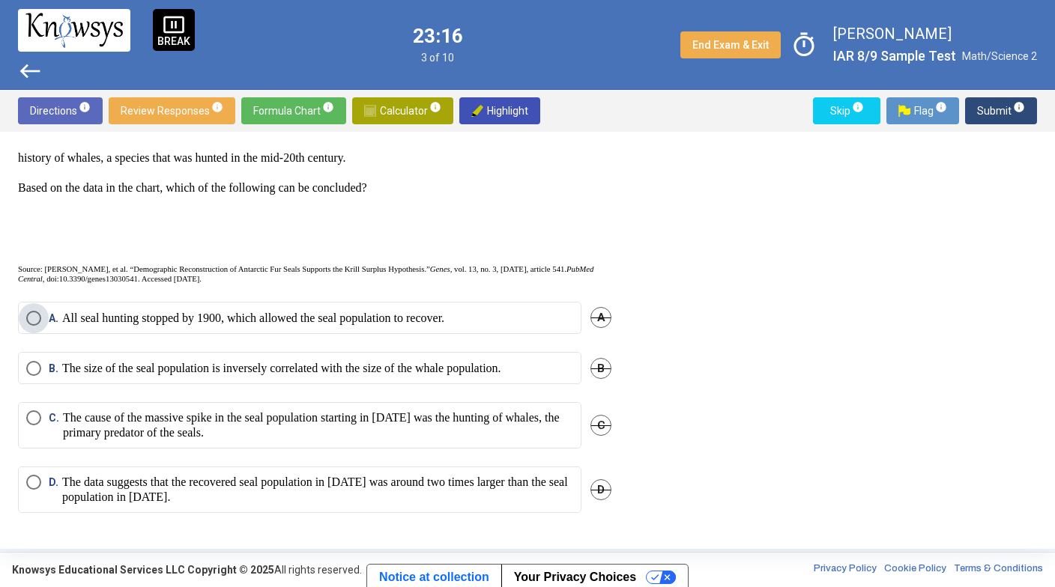
click at [404, 311] on p "All seal hunting stopped by 1900, which allowed the seal population to recover." at bounding box center [253, 318] width 382 height 15
click at [444, 311] on p "All seal hunting stopped by 1900, which allowed the seal population to recover." at bounding box center [253, 318] width 382 height 15
click at [290, 361] on p "The size of the seal population is inversely correlated with the size of the wh…" at bounding box center [281, 368] width 439 height 15
click at [993, 109] on span "Submit info" at bounding box center [1001, 110] width 48 height 27
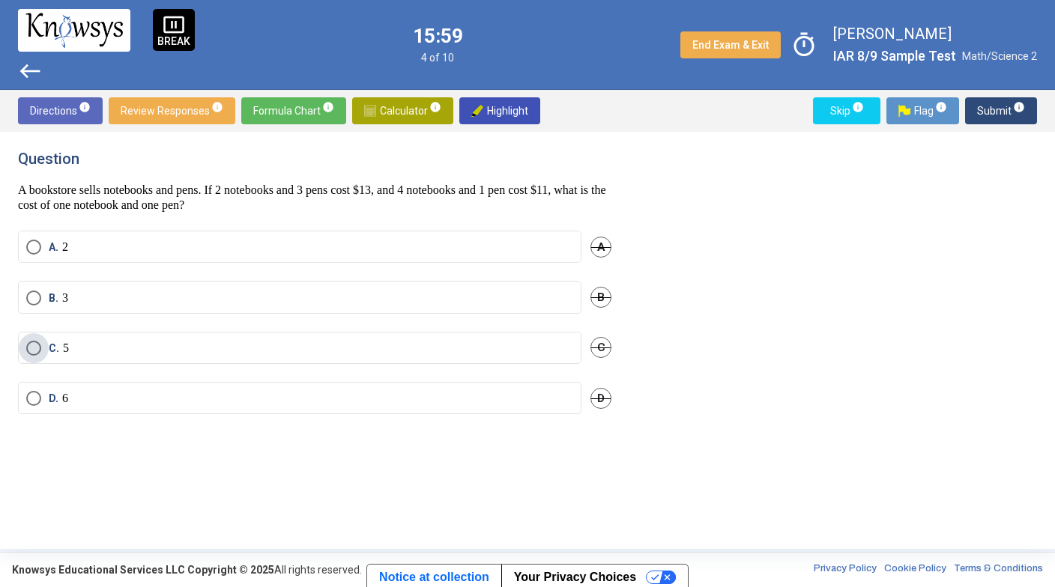
click at [148, 343] on label "C. 5" at bounding box center [299, 348] width 547 height 15
click at [222, 398] on label "D. 6" at bounding box center [299, 398] width 547 height 15
click at [278, 346] on label "C. 5" at bounding box center [299, 348] width 547 height 15
click at [987, 114] on span "Submit info" at bounding box center [1001, 110] width 48 height 27
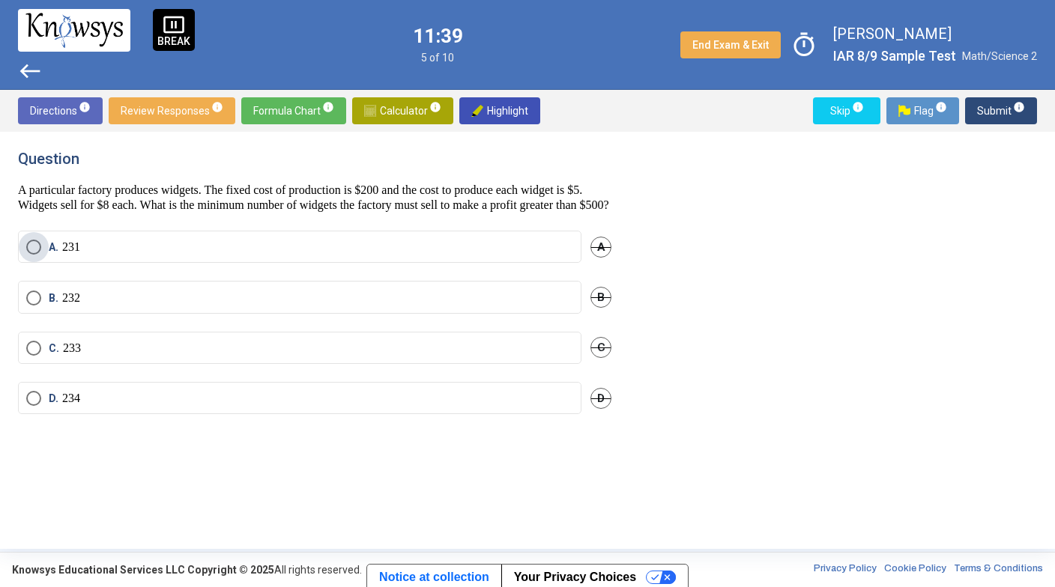
click at [478, 255] on label "A. 231" at bounding box center [299, 247] width 547 height 15
click at [988, 112] on span "Submit info" at bounding box center [1001, 110] width 48 height 27
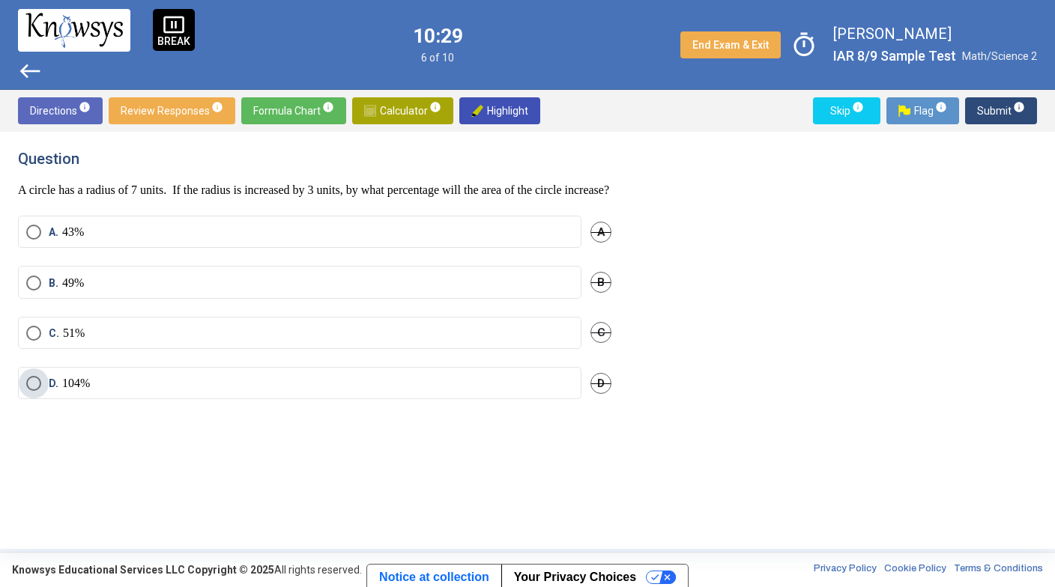
click at [172, 391] on label "D. 104%" at bounding box center [299, 383] width 547 height 15
click at [1001, 111] on span "Submit info" at bounding box center [1001, 110] width 48 height 27
click at [348, 383] on label "D. 67" at bounding box center [299, 383] width 547 height 15
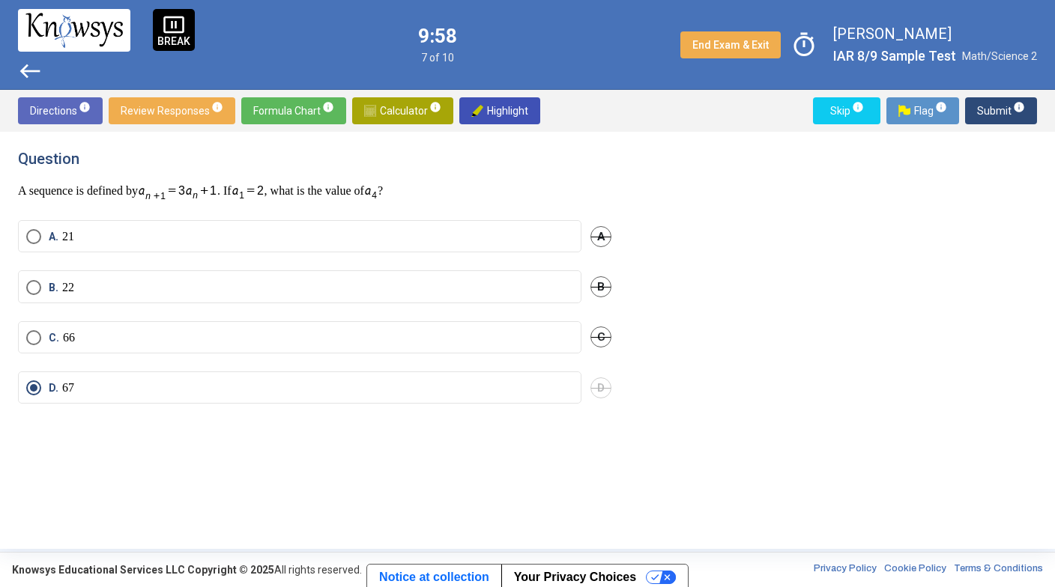
click at [82, 282] on label "B. 22" at bounding box center [299, 287] width 547 height 15
click at [994, 109] on span "Submit info" at bounding box center [1001, 110] width 48 height 27
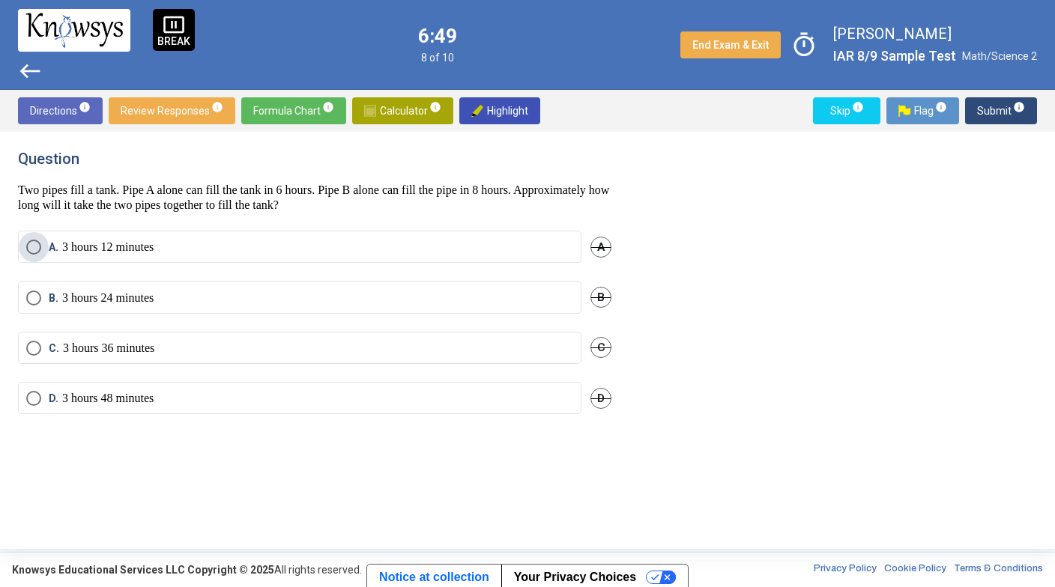
click at [236, 246] on label "A. 3 hours 12 minutes" at bounding box center [299, 247] width 547 height 15
click at [982, 108] on span "Submit info" at bounding box center [1001, 110] width 48 height 27
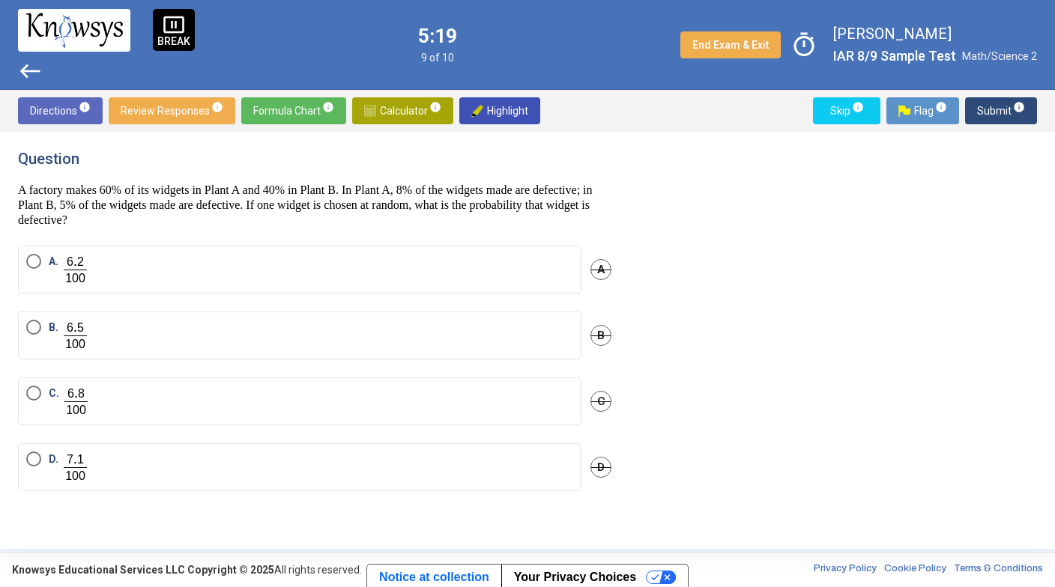
click at [383, 414] on label "C." at bounding box center [299, 401] width 547 height 31
click at [990, 114] on span "Submit info" at bounding box center [1001, 110] width 48 height 27
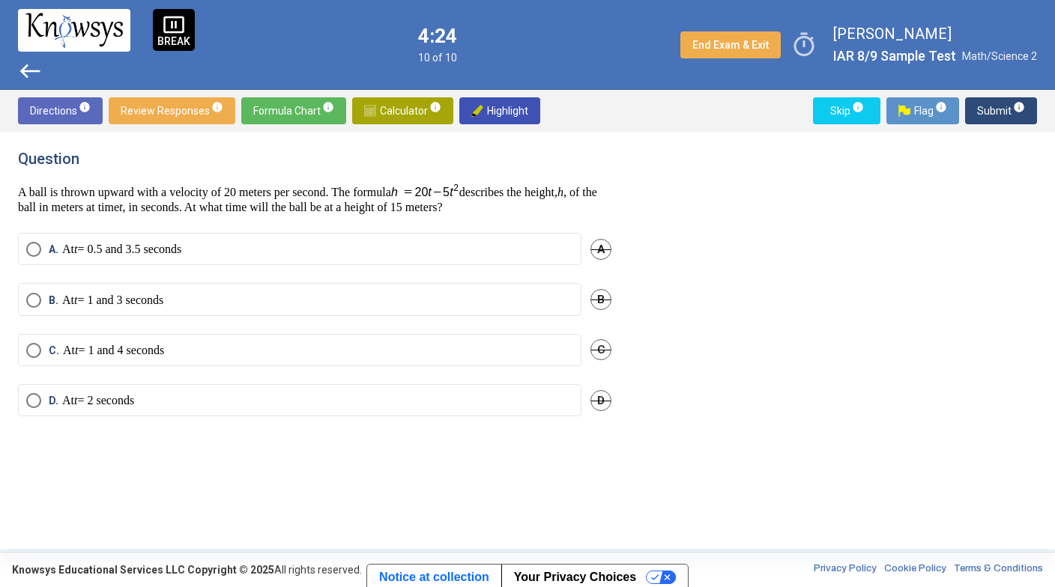
click at [240, 345] on label "C. At t = 1 and 4 seconds" at bounding box center [299, 350] width 547 height 15
click at [843, 114] on span "Skip info" at bounding box center [846, 110] width 43 height 27
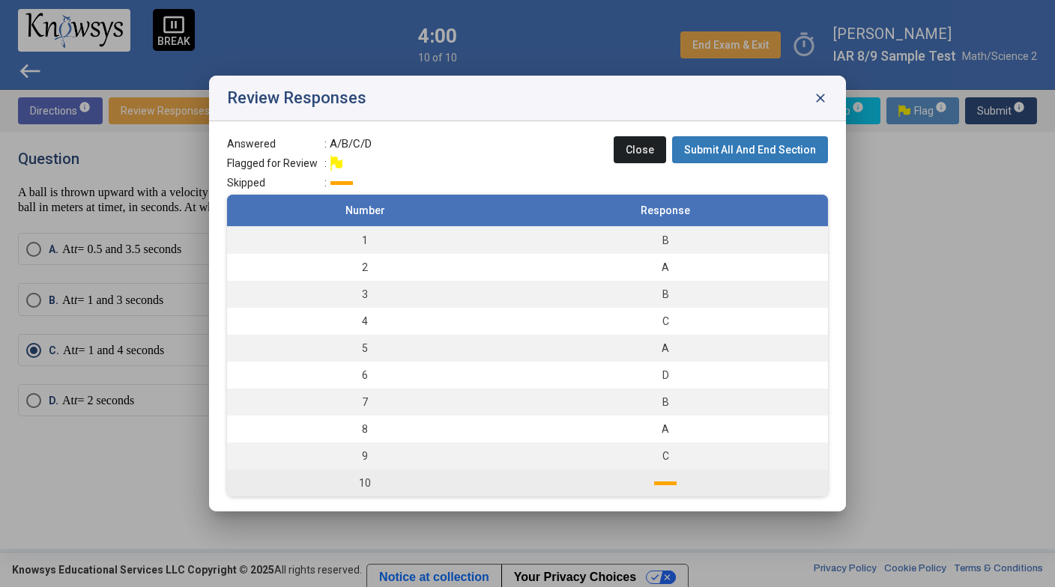
click at [643, 480] on td at bounding box center [665, 483] width 325 height 27
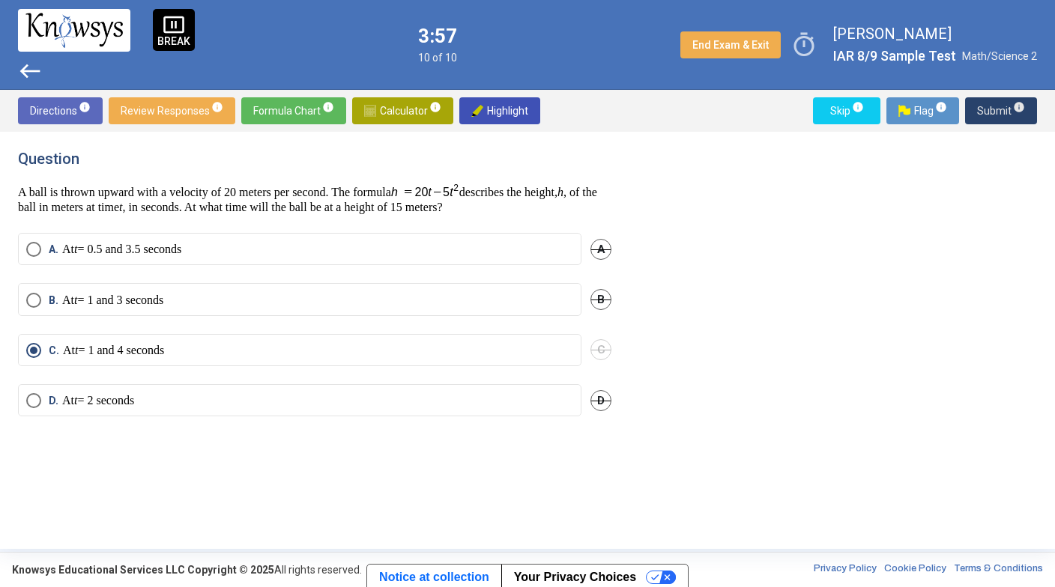
click at [1001, 111] on span "Submit info" at bounding box center [1001, 110] width 48 height 27
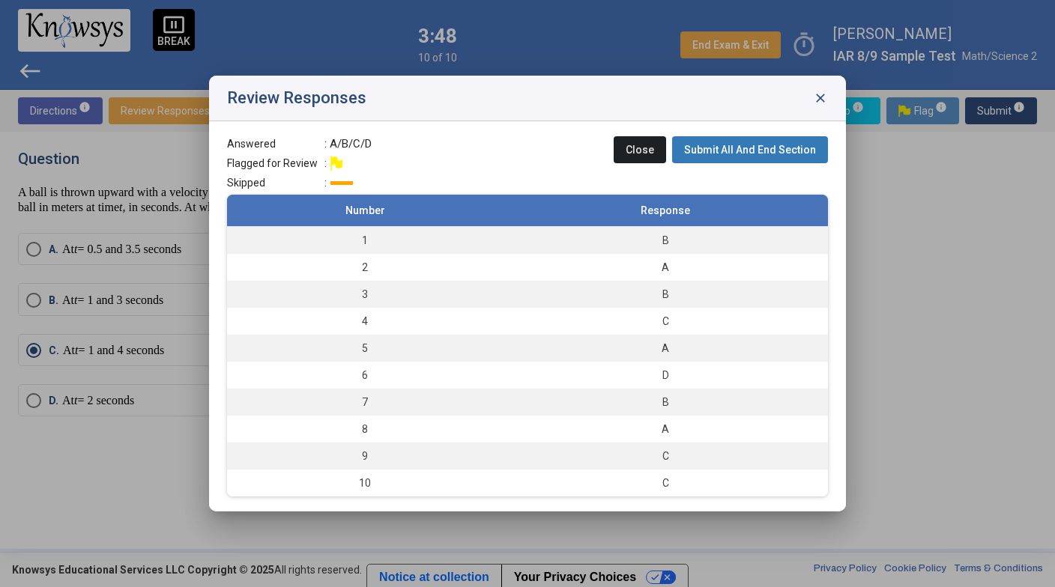
click at [727, 157] on button "Submit All And End Section" at bounding box center [750, 149] width 156 height 27
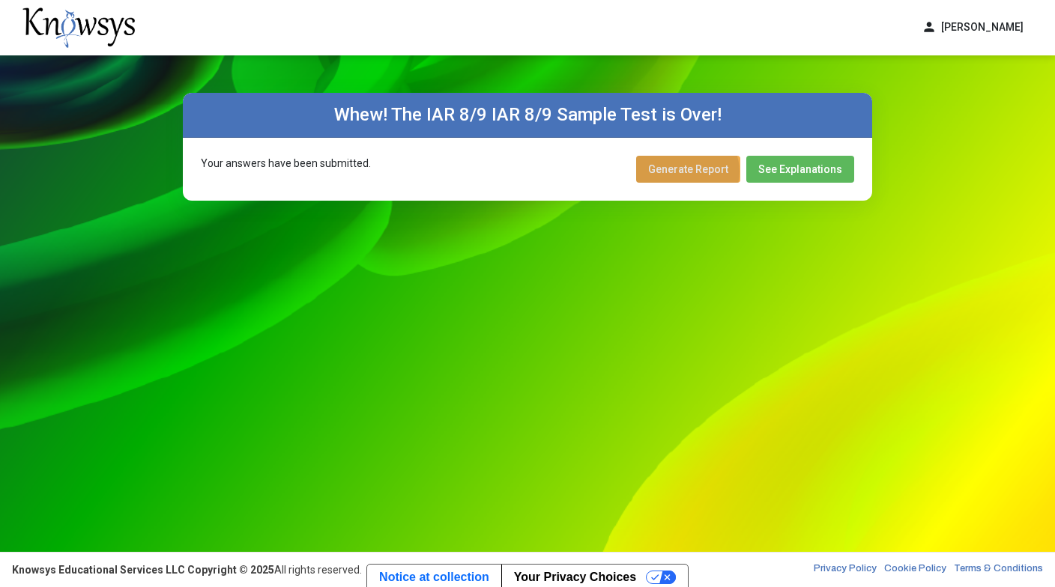
click at [693, 172] on span "Generate Report" at bounding box center [688, 169] width 80 height 12
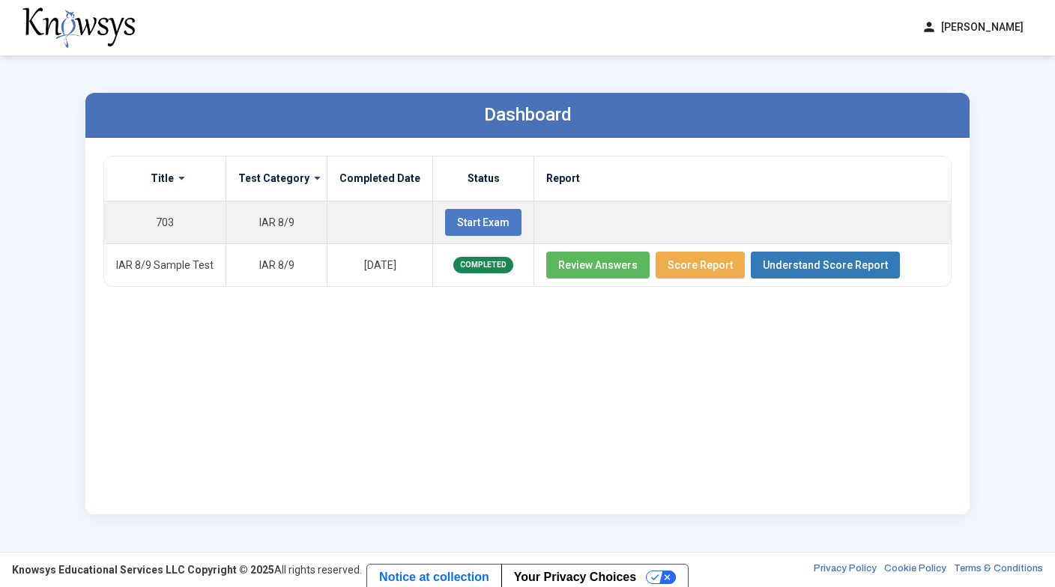
click at [931, 25] on button "person Gonzalo Garza Talancon" at bounding box center [972, 27] width 120 height 25
click at [946, 89] on span "Log Out" at bounding box center [963, 88] width 34 height 12
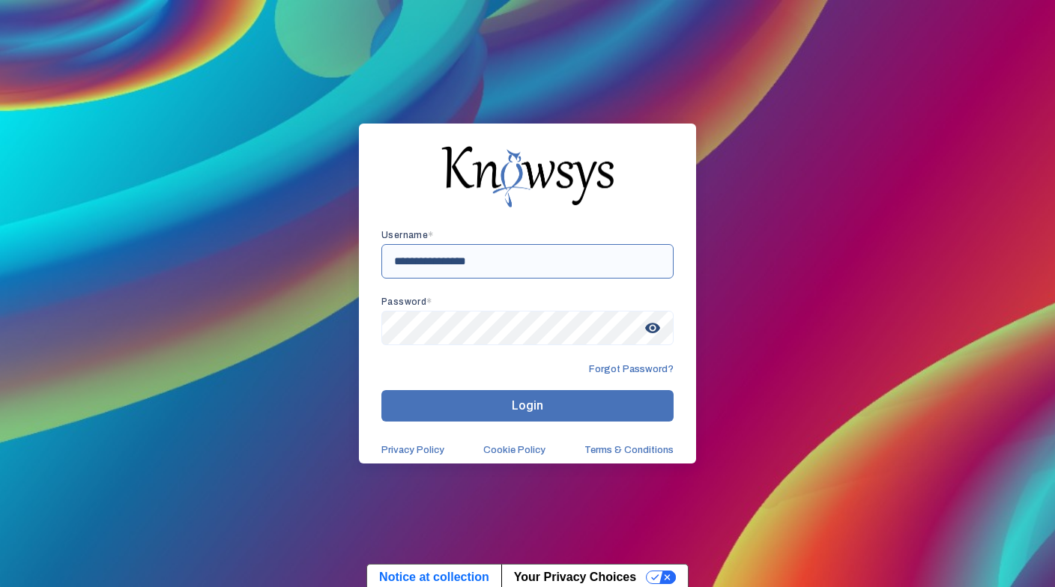
drag, startPoint x: 484, startPoint y: 264, endPoint x: 383, endPoint y: 264, distance: 101.1
click at [383, 264] on input "**********" at bounding box center [527, 261] width 292 height 34
type input "**"
click at [344, 324] on div "Username * ** Password * visibility Forgot Password? Login Privacy Policy Cooki…" at bounding box center [527, 293] width 1055 height 587
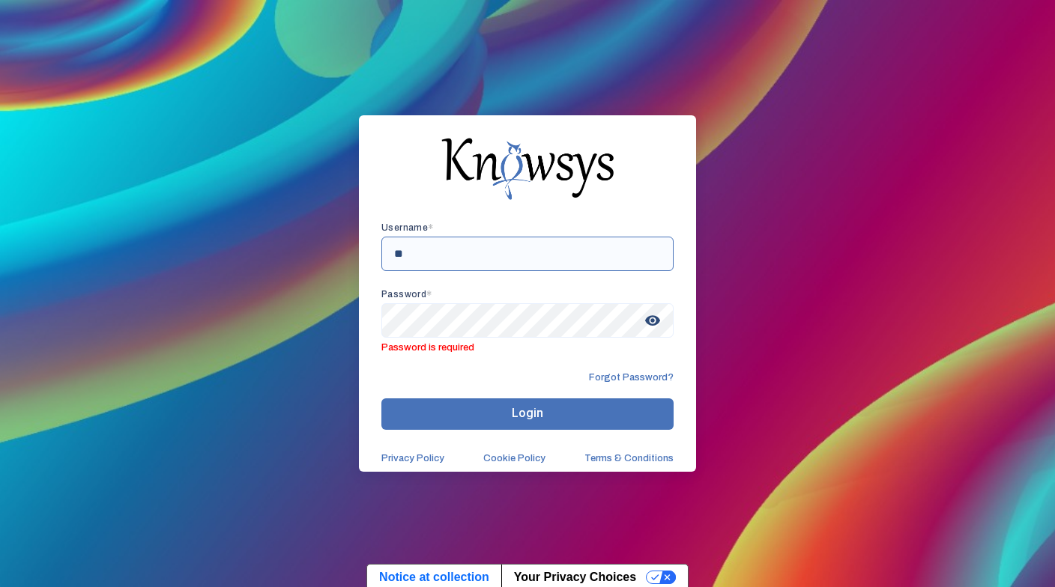
drag, startPoint x: 417, startPoint y: 262, endPoint x: 345, endPoint y: 257, distance: 72.1
click at [342, 258] on div "Username * ** Password * visibility Password is required Forgot Password? Login…" at bounding box center [527, 293] width 1055 height 587
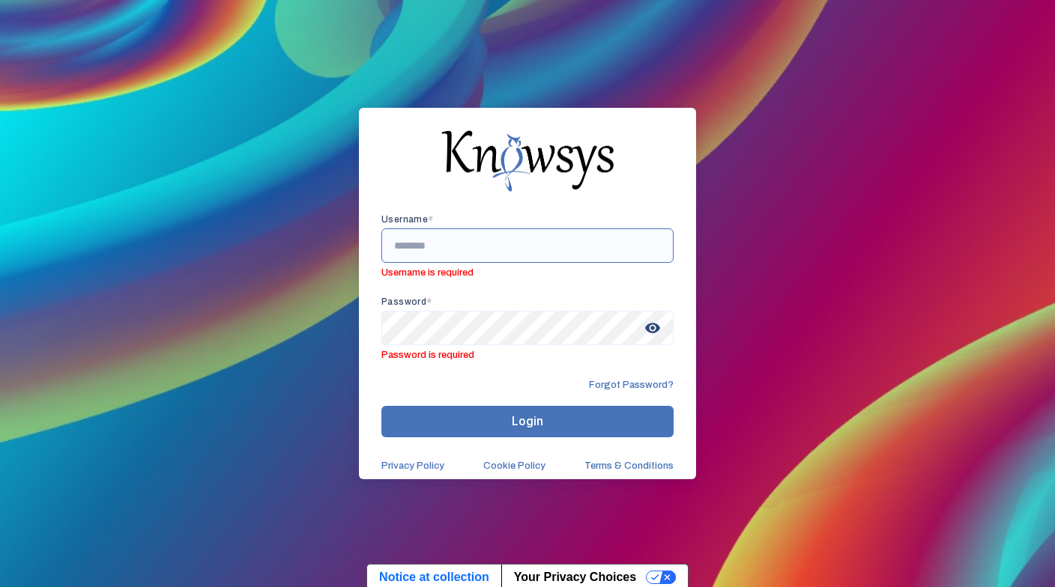
paste input "********"
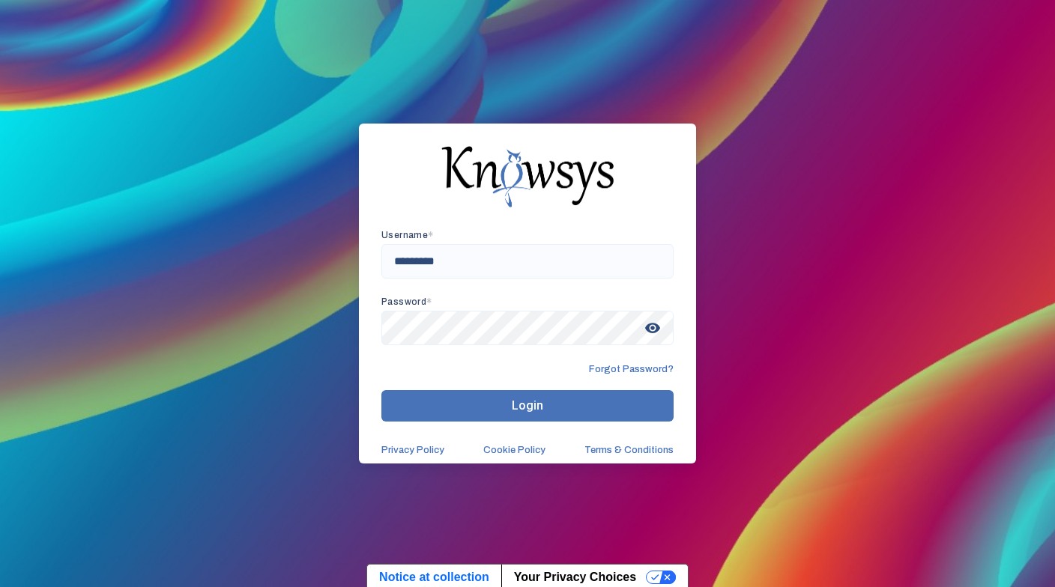
click at [410, 374] on div "Forgot Password?" at bounding box center [527, 369] width 292 height 12
click at [446, 400] on button "Login" at bounding box center [527, 405] width 292 height 31
click at [532, 403] on span "Login" at bounding box center [527, 406] width 31 height 14
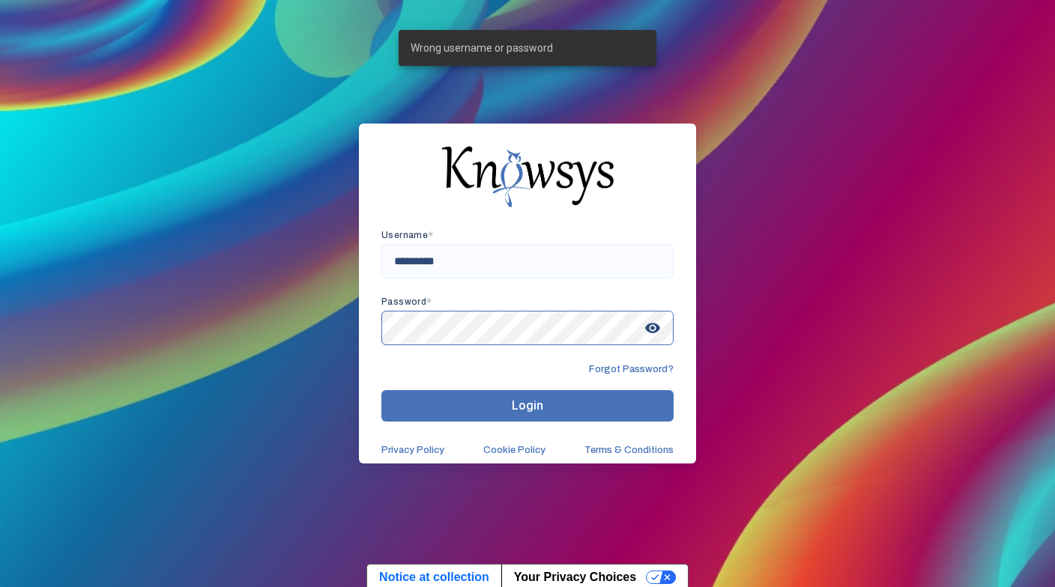
click at [374, 326] on div "Username * ******** Password * visibility Forgot Password? Login Privacy Policy…" at bounding box center [527, 294] width 337 height 340
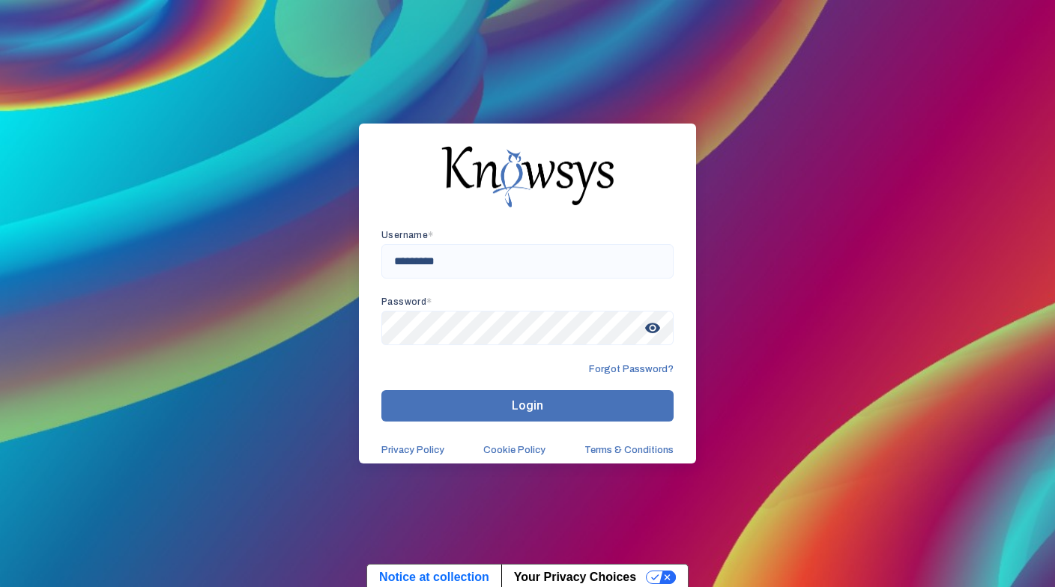
click at [395, 369] on div "Forgot Password?" at bounding box center [527, 369] width 292 height 12
click at [509, 401] on button "Login" at bounding box center [527, 405] width 292 height 31
drag, startPoint x: 464, startPoint y: 258, endPoint x: 384, endPoint y: 257, distance: 79.4
click at [384, 257] on input "********" at bounding box center [527, 261] width 292 height 34
paste input "********"
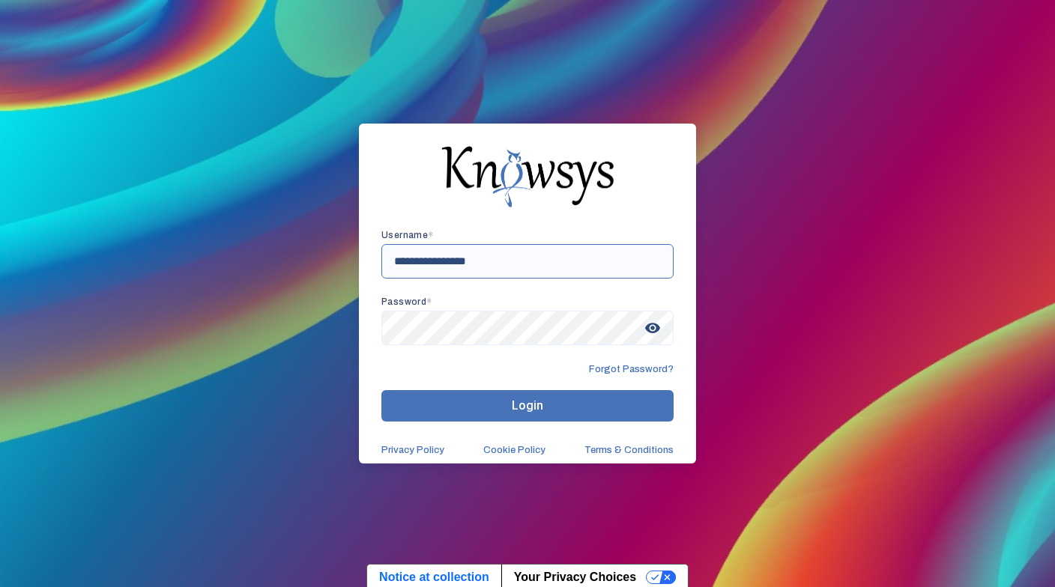
type input "**********"
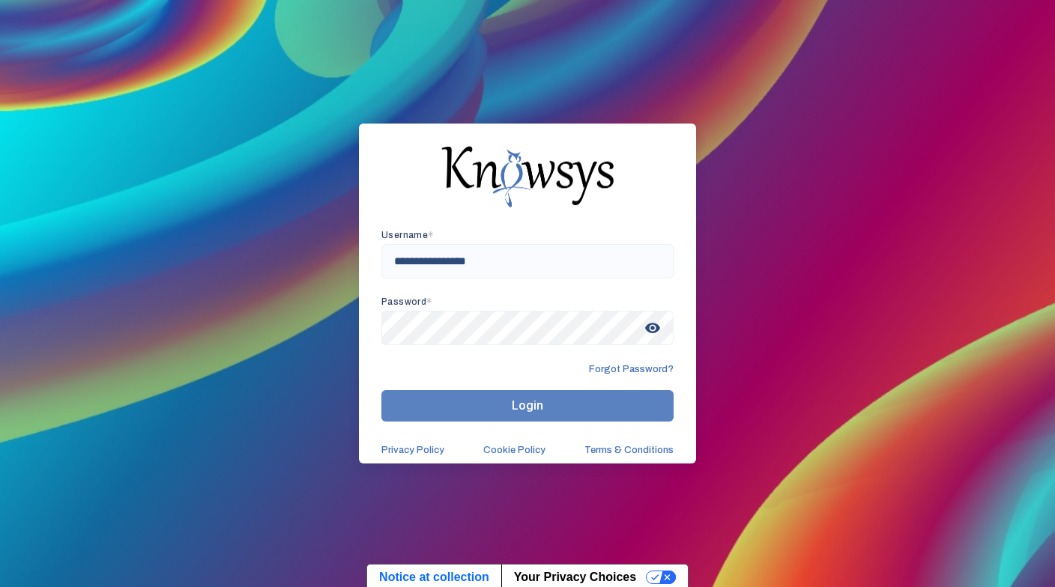
click at [485, 399] on button "Login" at bounding box center [527, 405] width 292 height 31
